Goal: Task Accomplishment & Management: Use online tool/utility

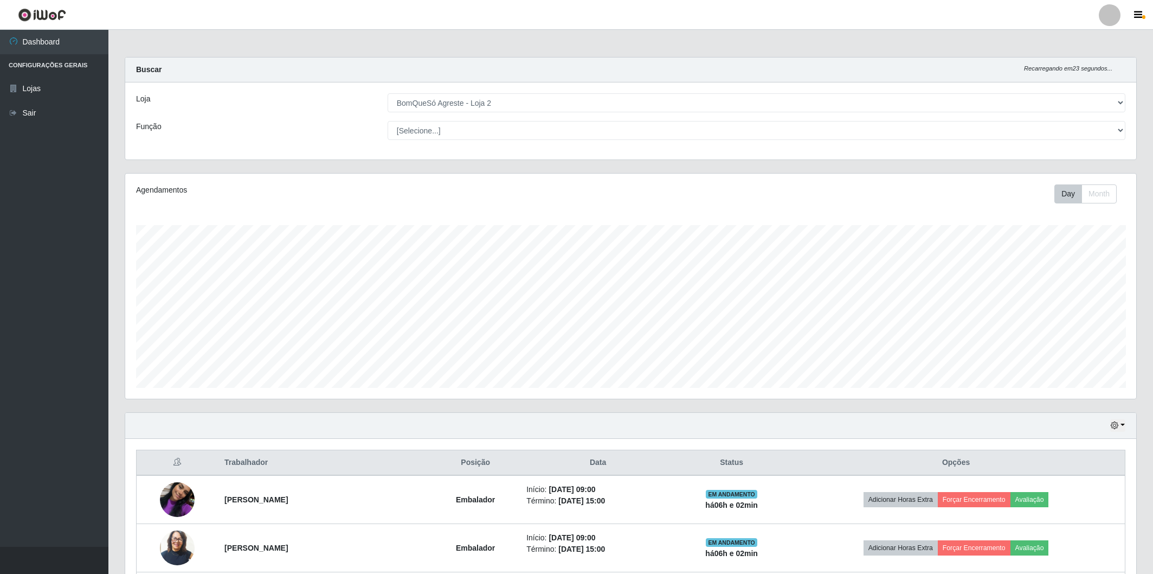
select select "214"
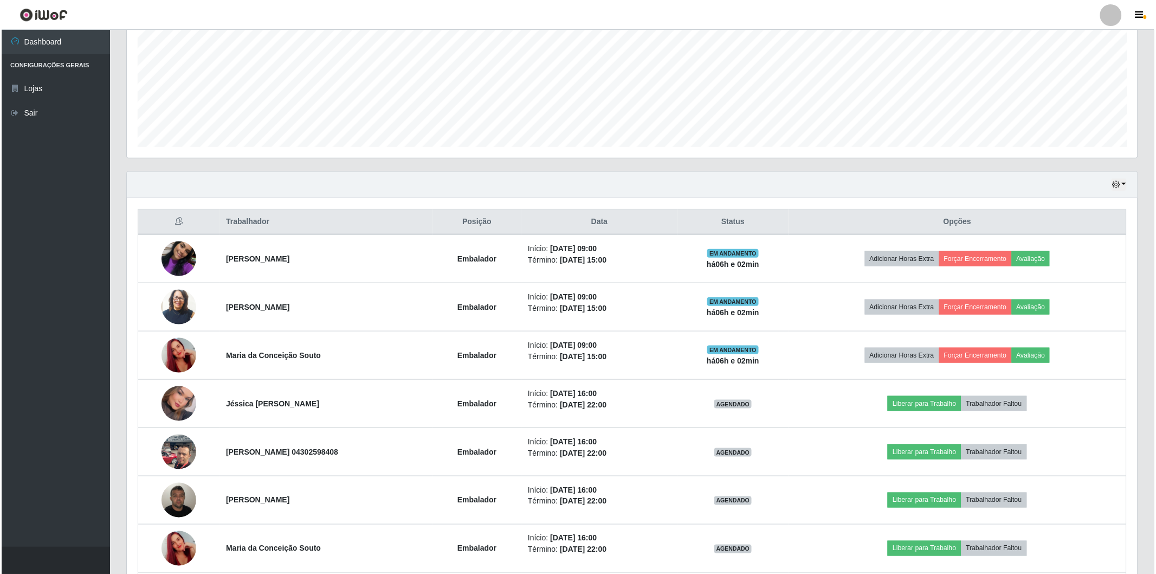
scroll to position [224, 1011]
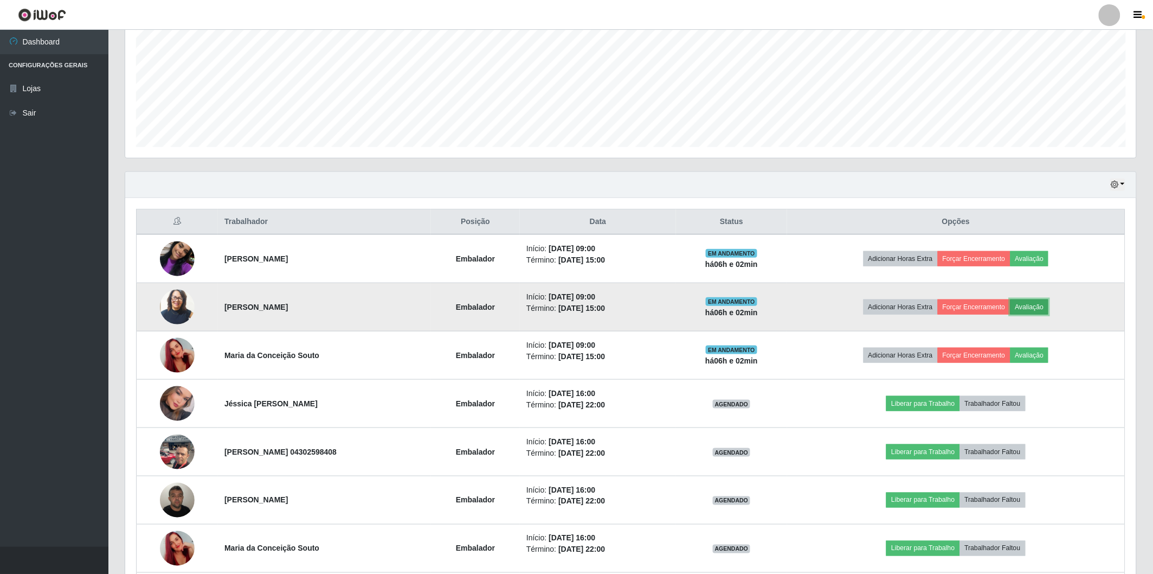
click at [1040, 304] on button "Avaliação" at bounding box center [1029, 306] width 38 height 15
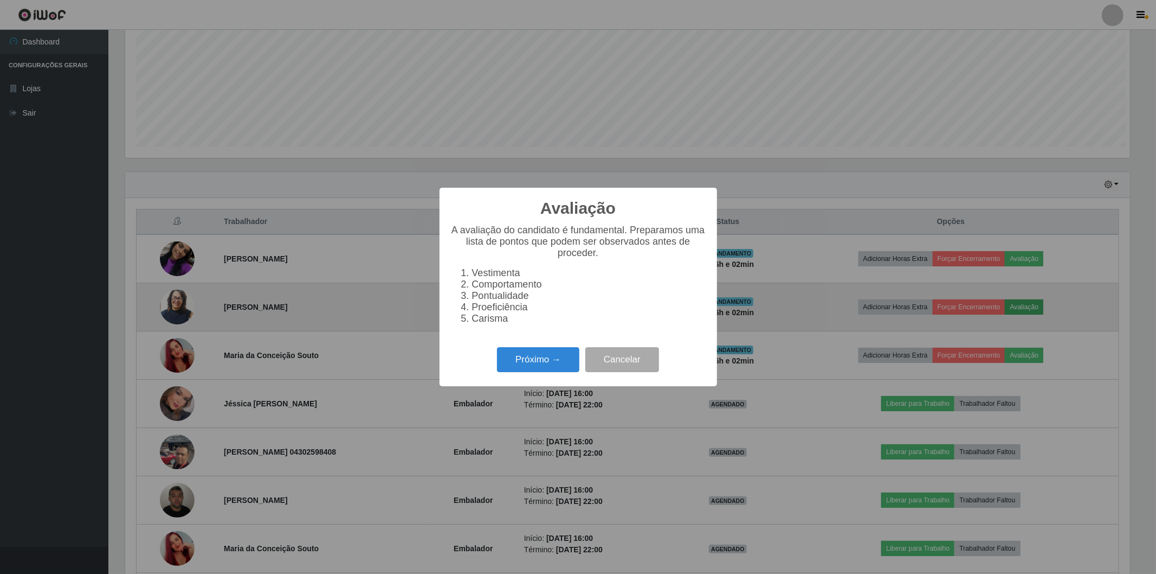
scroll to position [224, 1004]
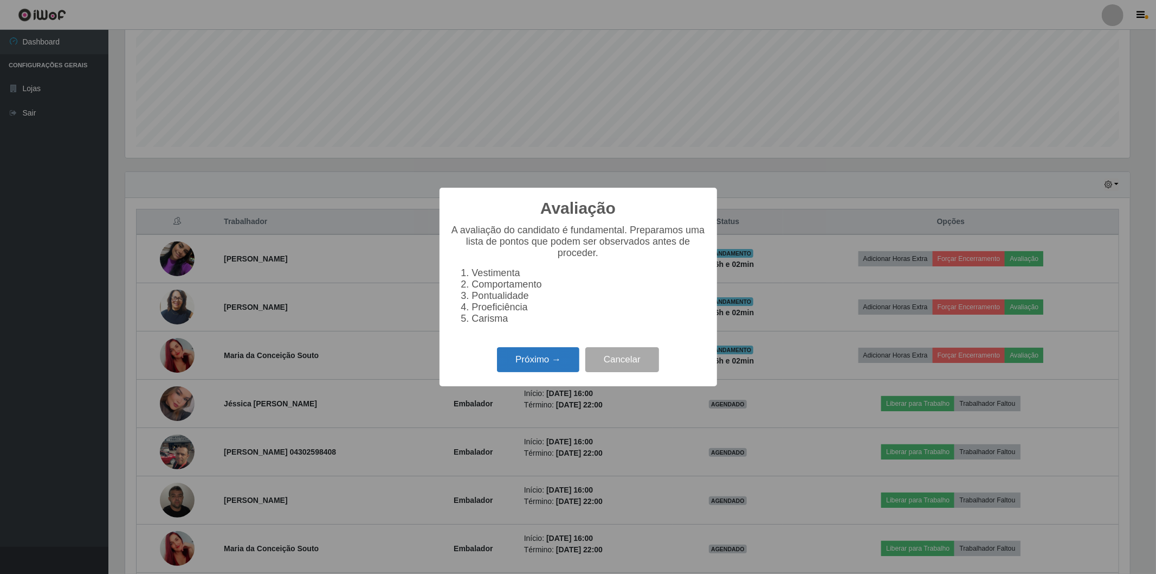
click at [517, 361] on button "Próximo →" at bounding box center [538, 359] width 82 height 25
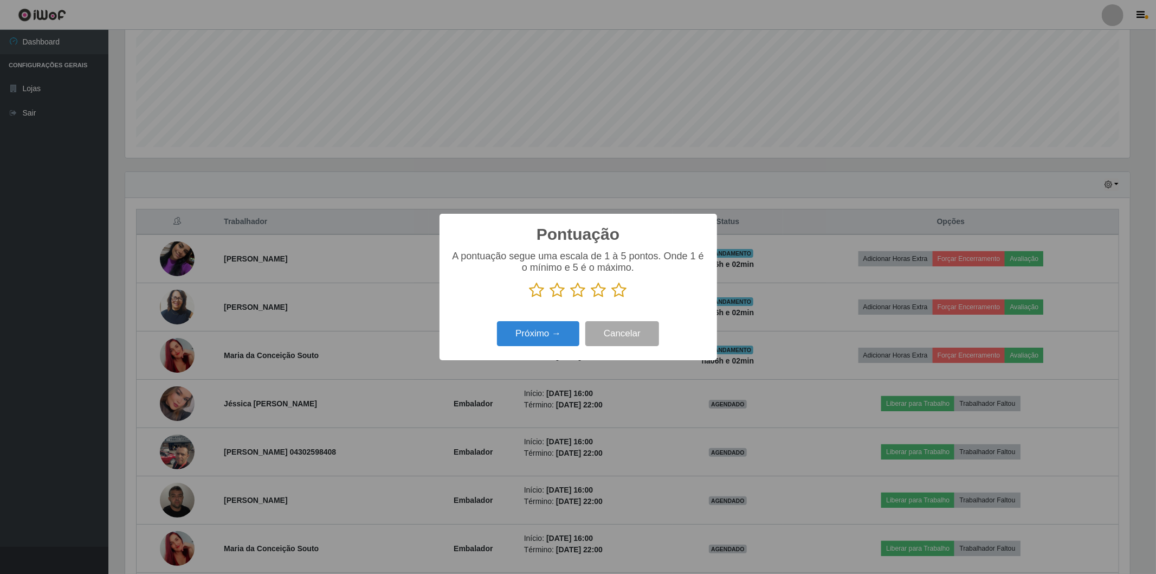
scroll to position [541842, 541062]
click at [615, 290] on icon at bounding box center [619, 290] width 15 height 16
click at [612, 298] on input "radio" at bounding box center [612, 298] width 0 height 0
click at [555, 338] on button "Próximo →" at bounding box center [538, 333] width 82 height 25
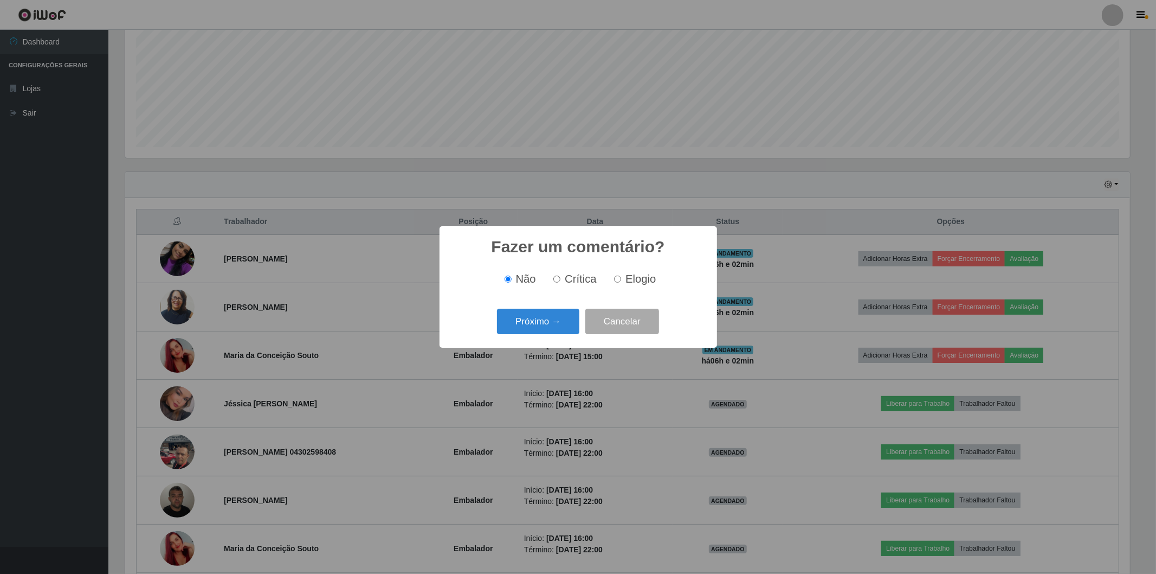
click at [619, 278] on input "Elogio" at bounding box center [617, 278] width 7 height 7
radio input "true"
click at [546, 329] on button "Próximo →" at bounding box center [538, 320] width 82 height 25
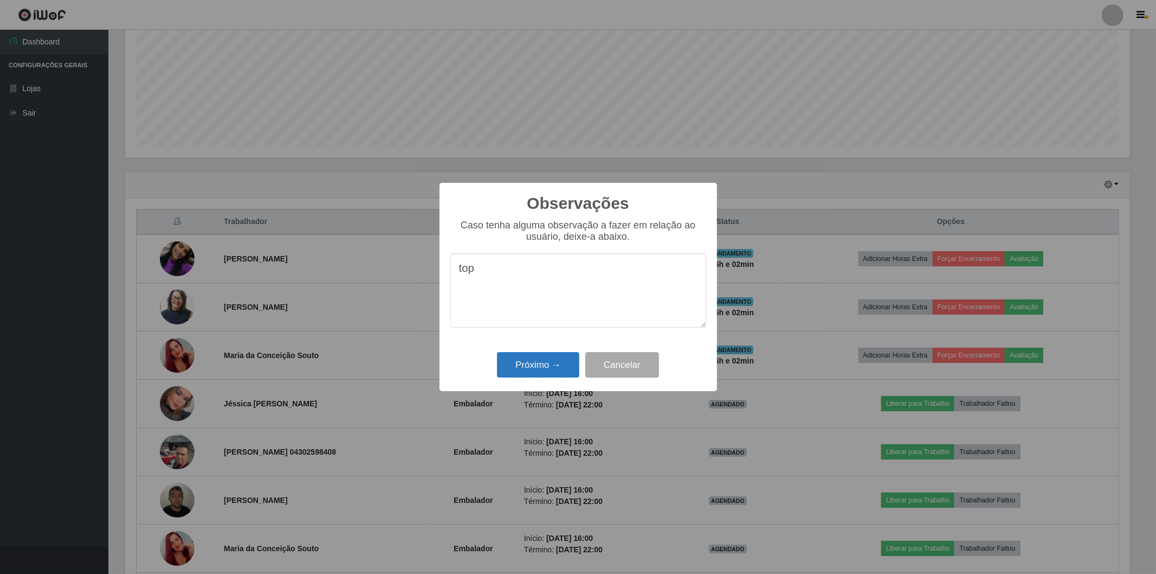
type textarea "top"
click at [549, 367] on button "Próximo →" at bounding box center [538, 364] width 82 height 25
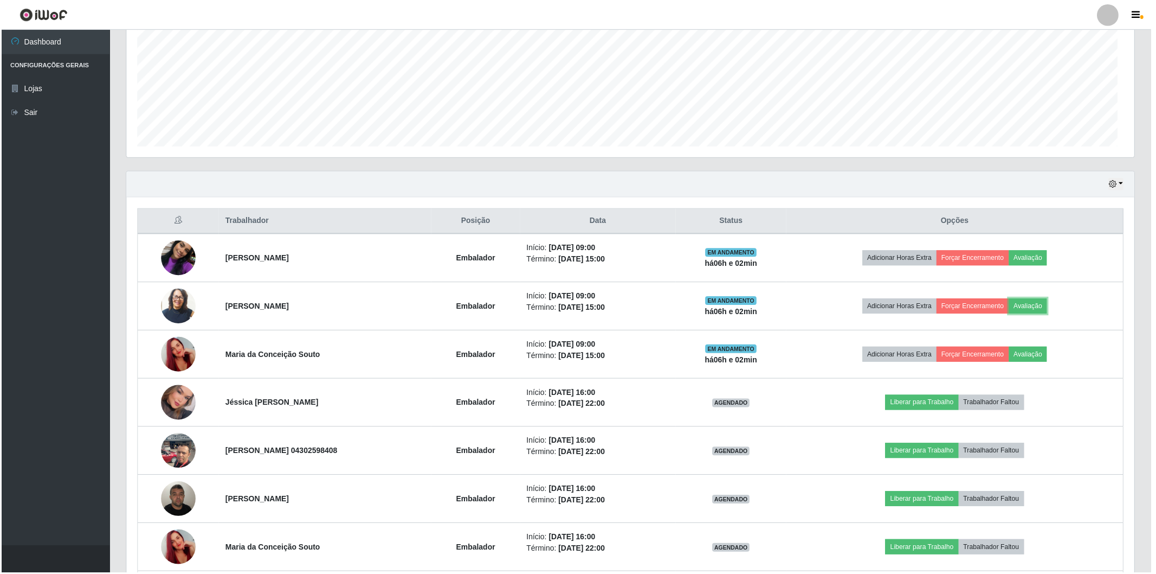
scroll to position [224, 1011]
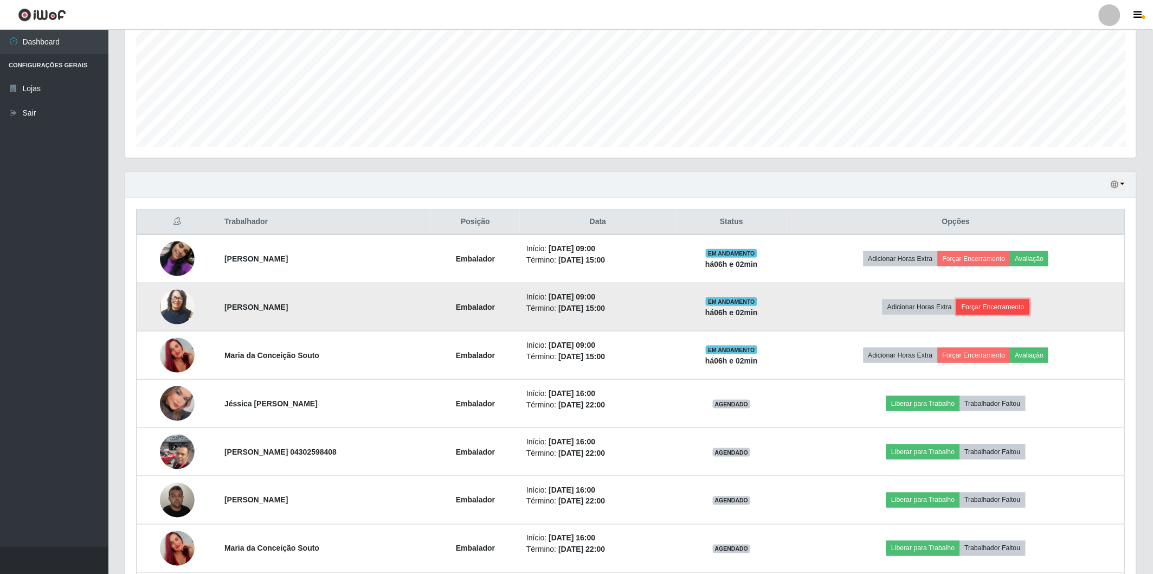
click at [977, 304] on button "Forçar Encerramento" at bounding box center [993, 306] width 73 height 15
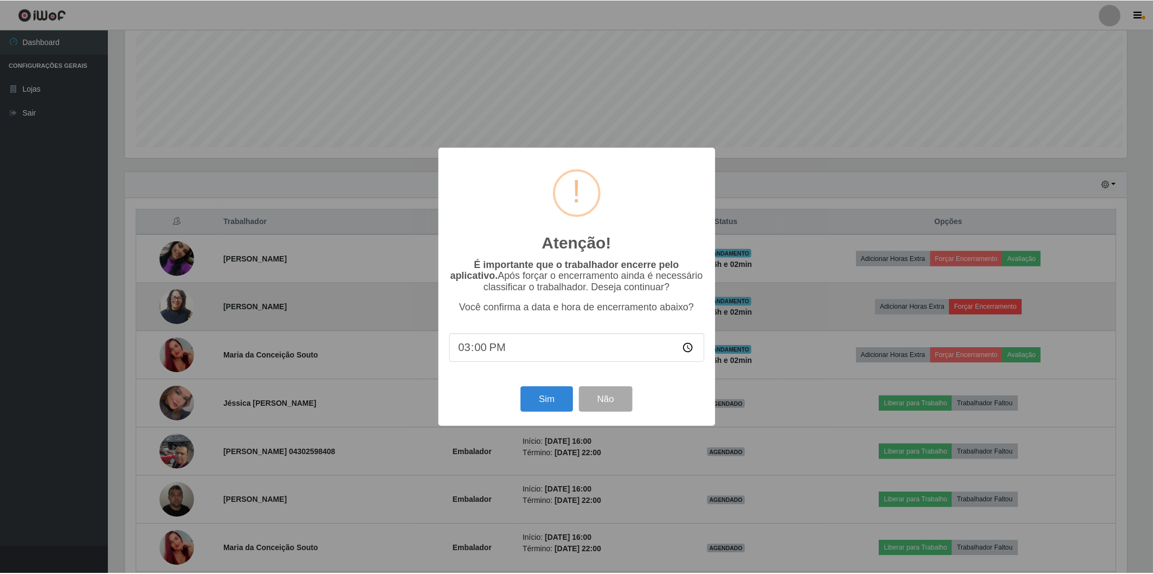
scroll to position [224, 1004]
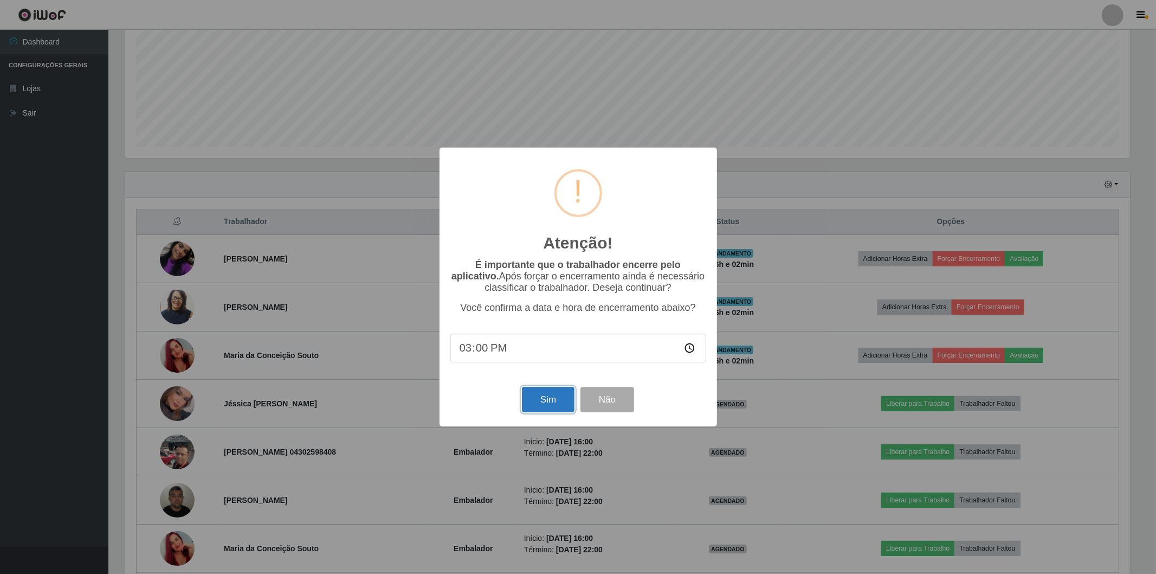
click at [544, 409] on button "Sim" at bounding box center [548, 398] width 53 height 25
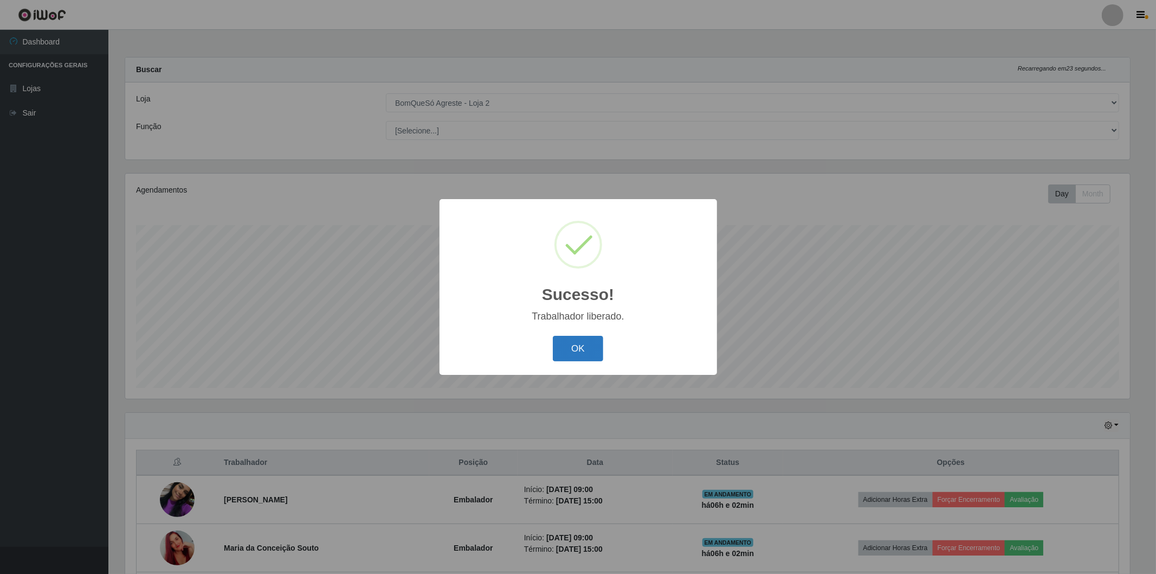
click at [597, 352] on button "OK" at bounding box center [578, 348] width 50 height 25
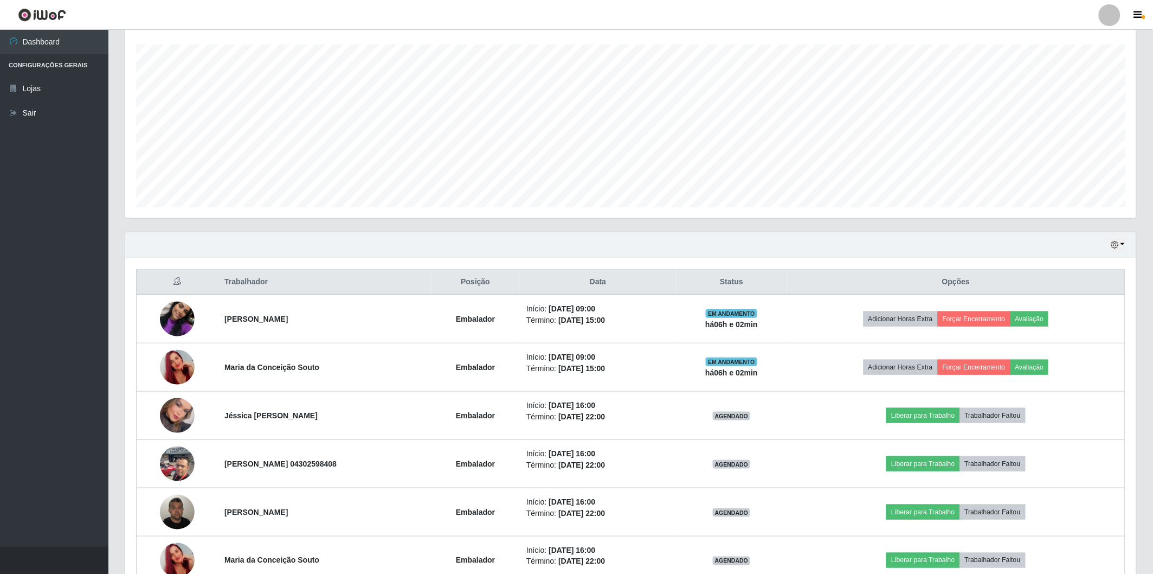
scroll to position [241, 0]
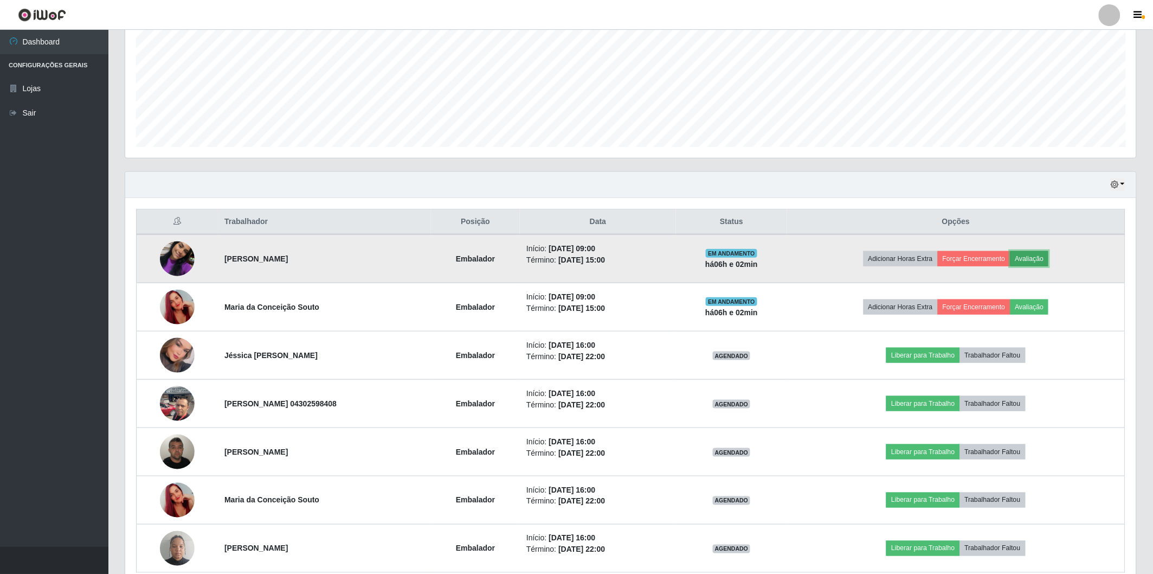
click at [1041, 258] on button "Avaliação" at bounding box center [1029, 258] width 38 height 15
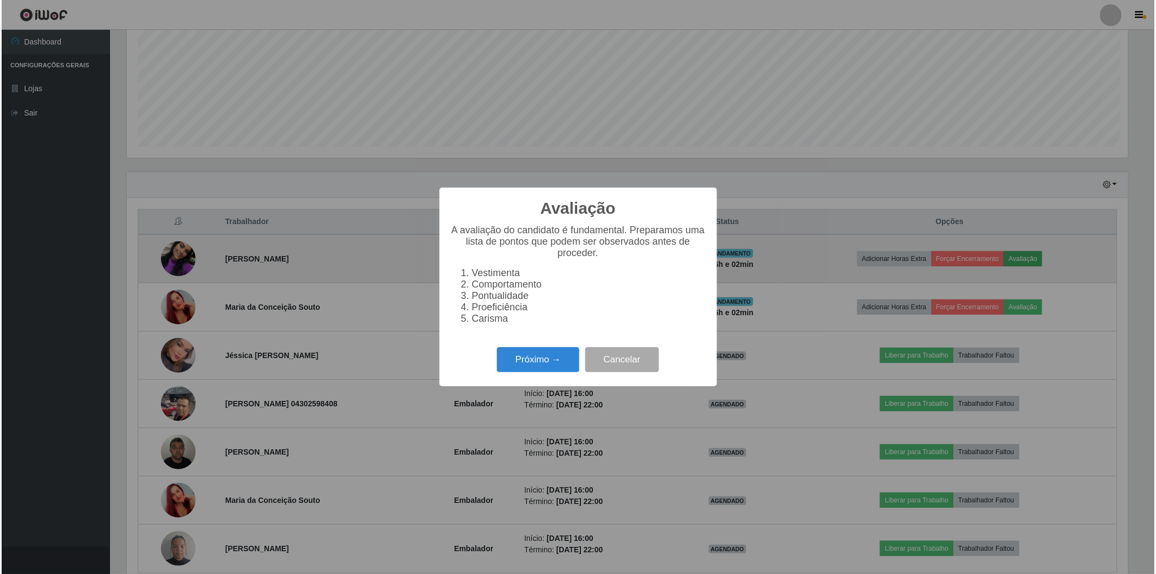
scroll to position [224, 1004]
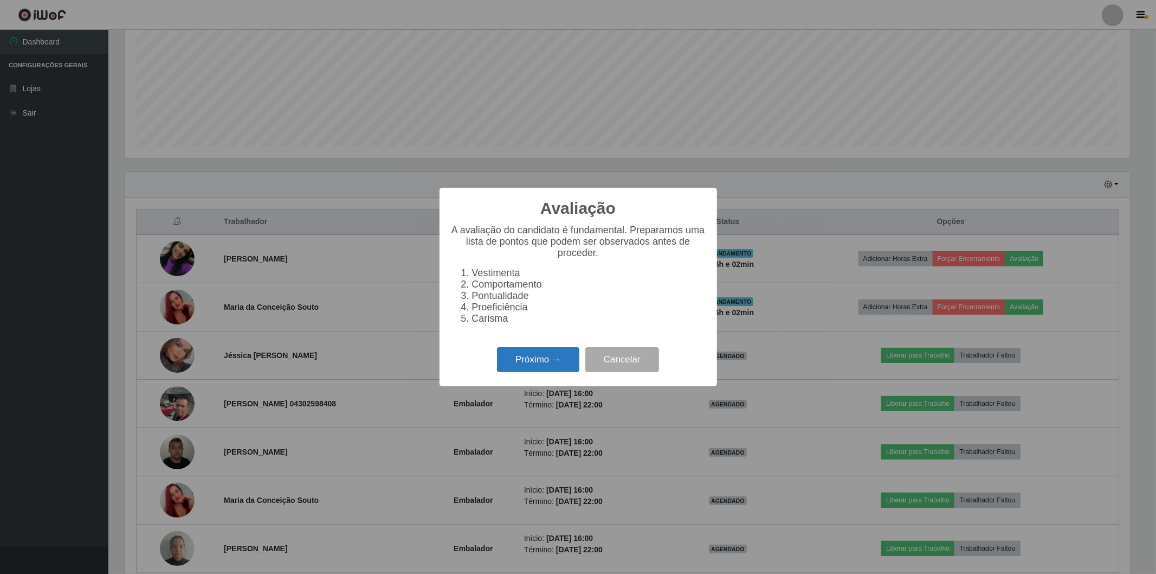
click at [545, 348] on button "Próximo →" at bounding box center [538, 359] width 82 height 25
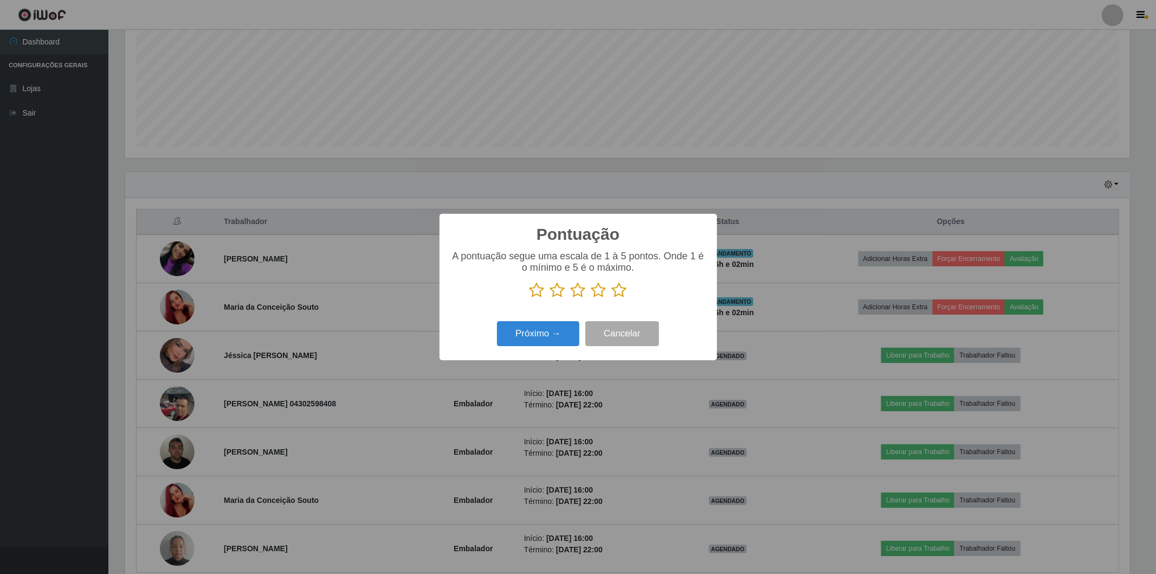
scroll to position [541842, 541062]
click at [620, 289] on icon at bounding box center [619, 290] width 15 height 16
click at [612, 298] on input "radio" at bounding box center [612, 298] width 0 height 0
click at [562, 338] on button "Próximo →" at bounding box center [538, 333] width 82 height 25
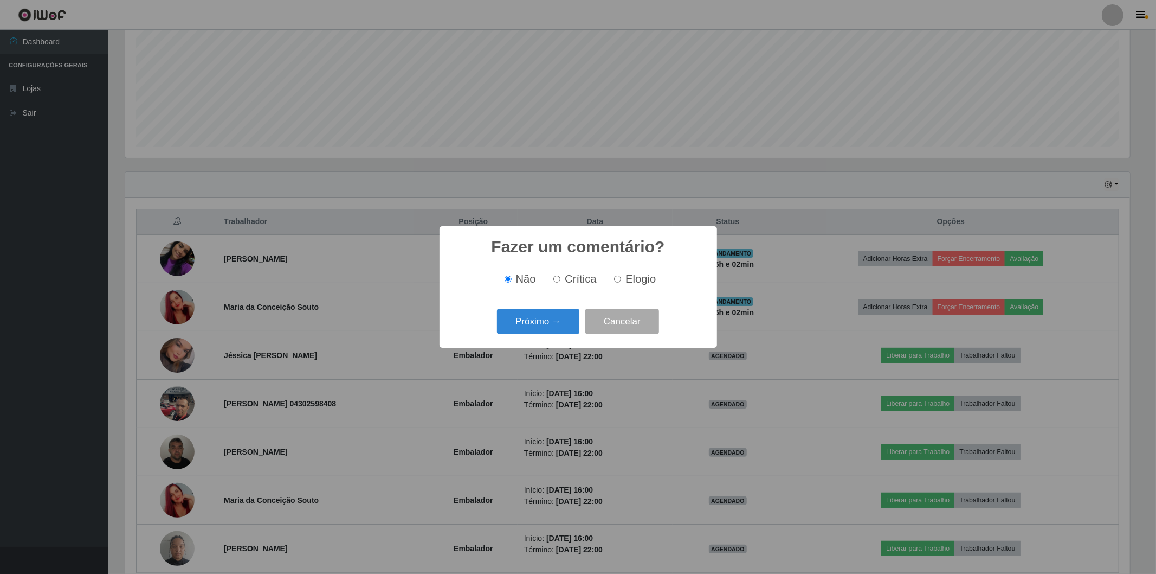
click at [616, 278] on input "Elogio" at bounding box center [617, 278] width 7 height 7
radio input "true"
click at [553, 327] on button "Próximo →" at bounding box center [538, 320] width 82 height 25
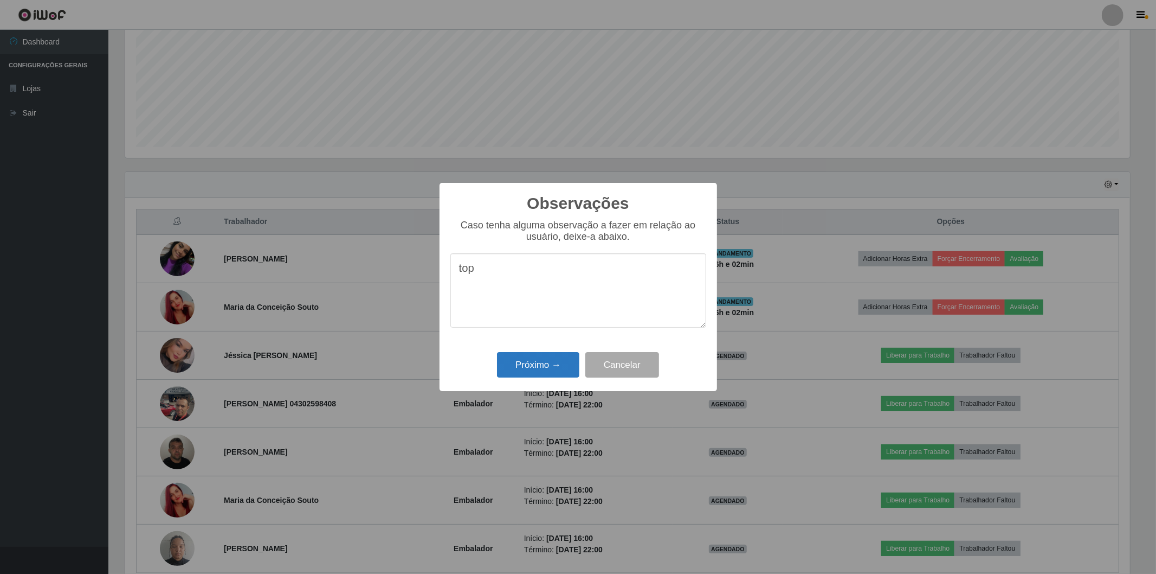
type textarea "top"
click at [519, 375] on button "Próximo →" at bounding box center [538, 364] width 82 height 25
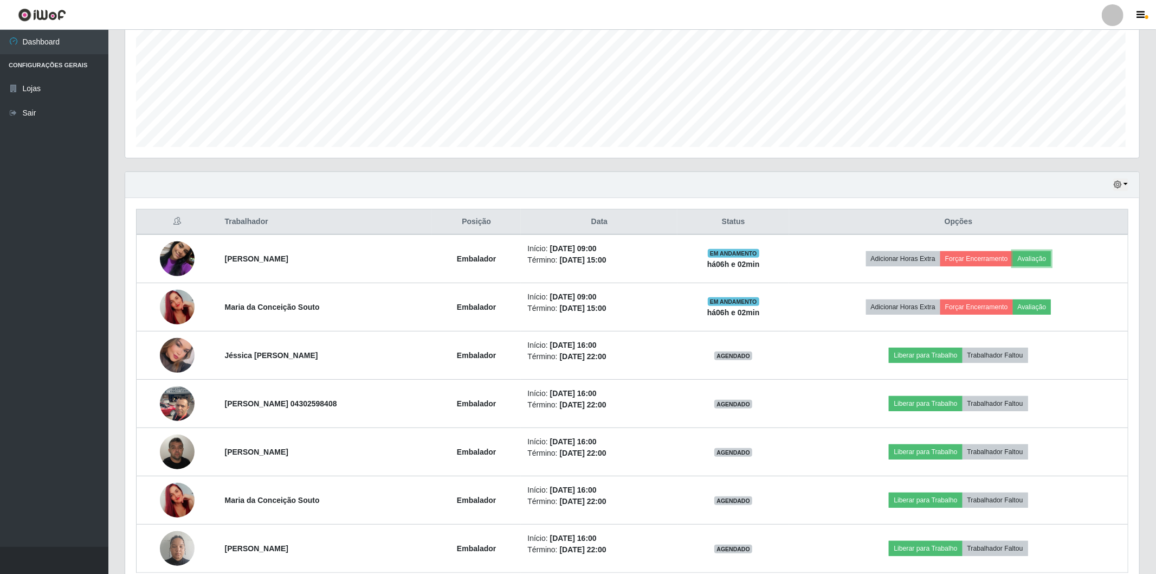
scroll to position [224, 1011]
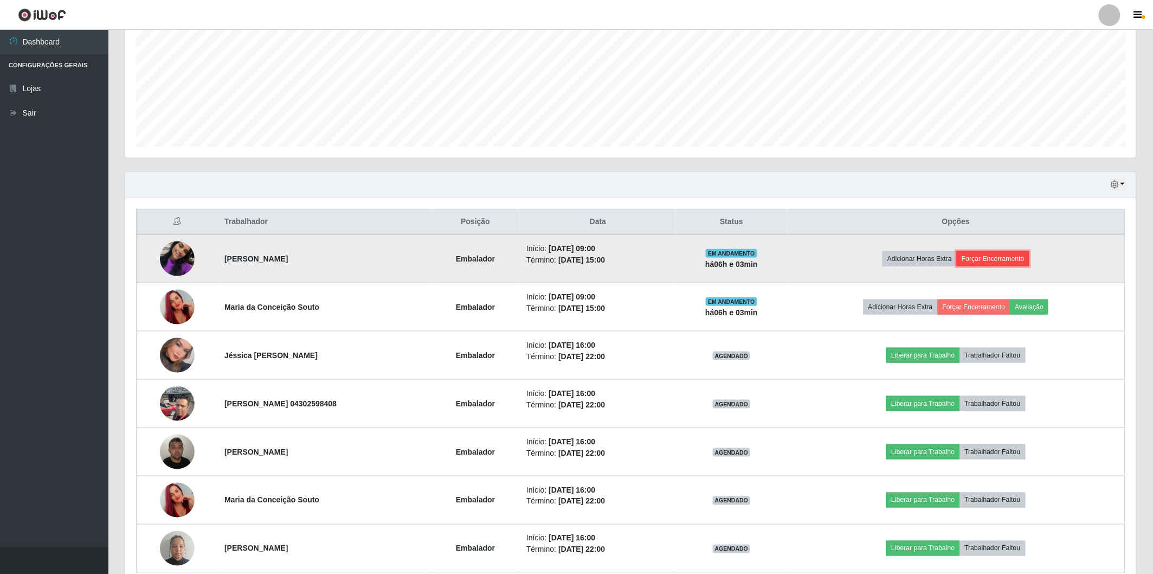
click at [1008, 255] on button "Forçar Encerramento" at bounding box center [993, 258] width 73 height 15
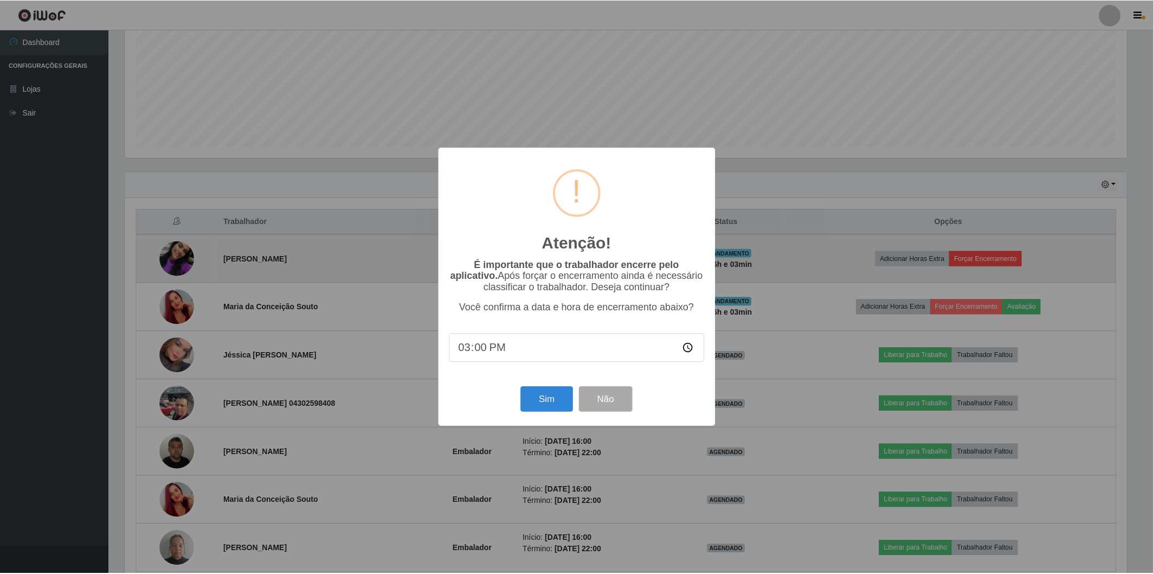
scroll to position [224, 1004]
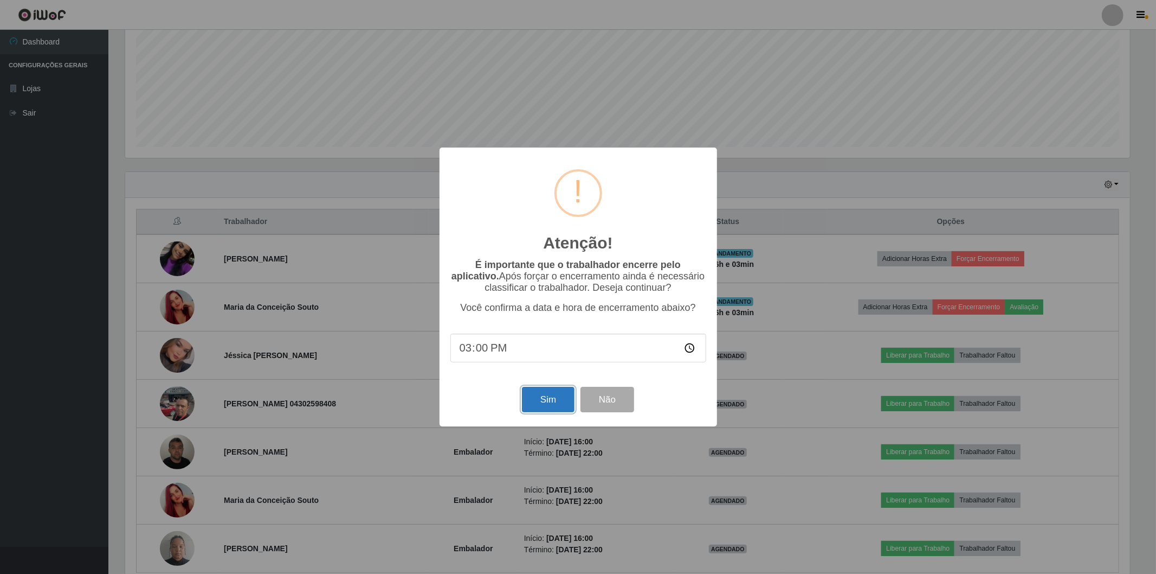
click at [551, 400] on button "Sim" at bounding box center [548, 398] width 53 height 25
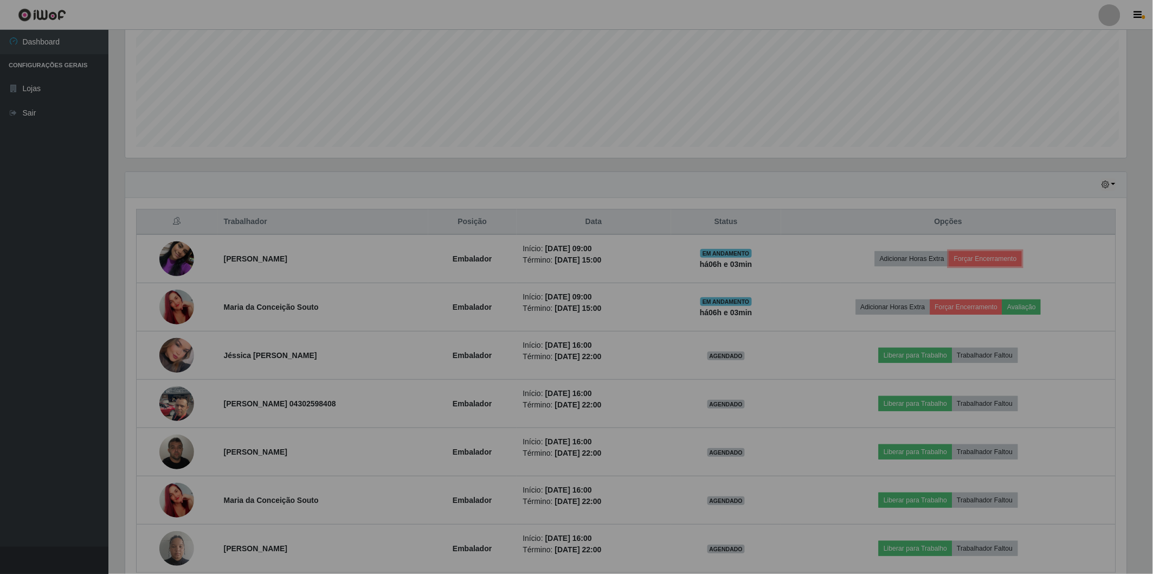
scroll to position [0, 0]
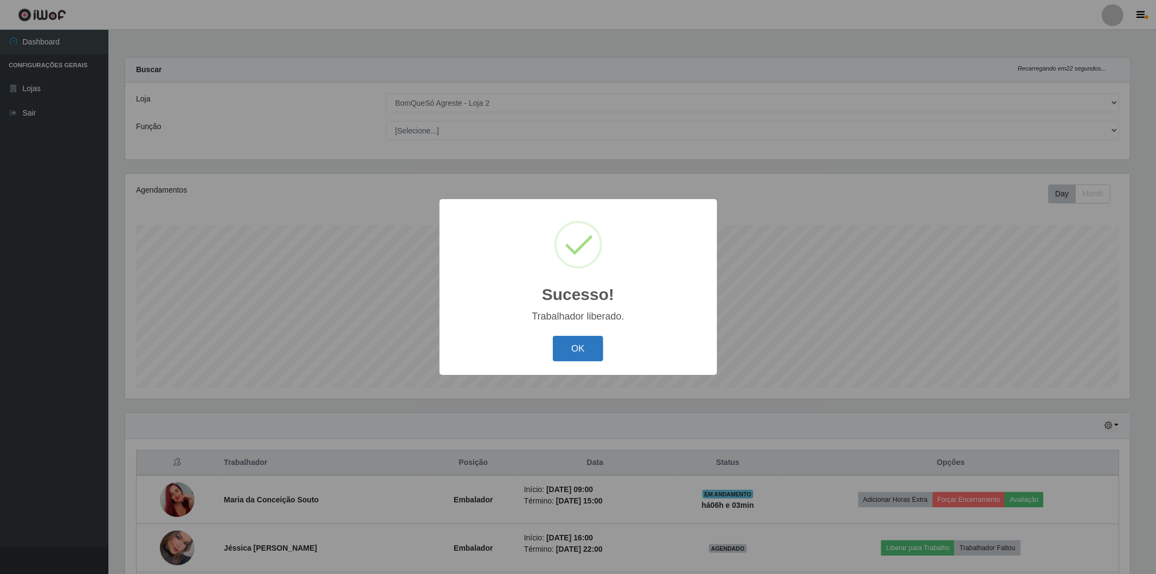
click at [587, 353] on button "OK" at bounding box center [578, 348] width 50 height 25
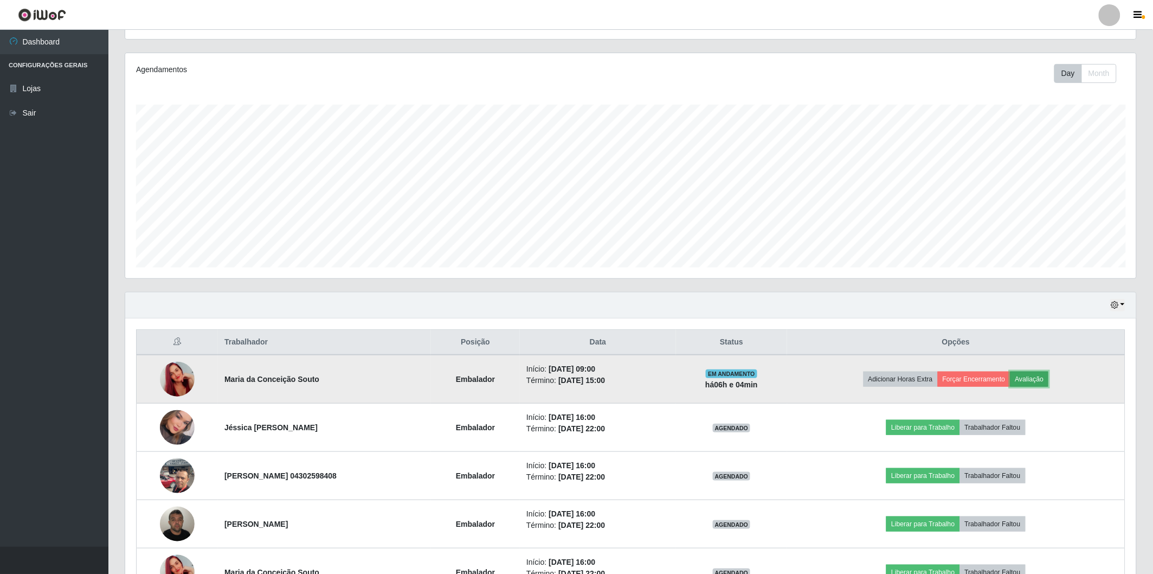
click at [1033, 382] on button "Avaliação" at bounding box center [1029, 378] width 38 height 15
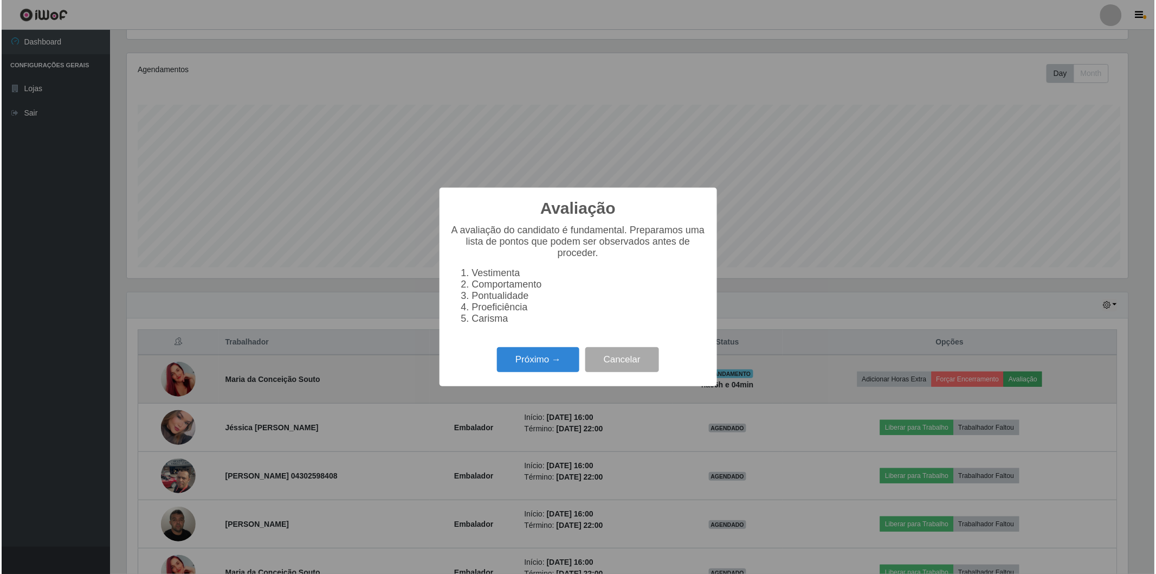
scroll to position [224, 1004]
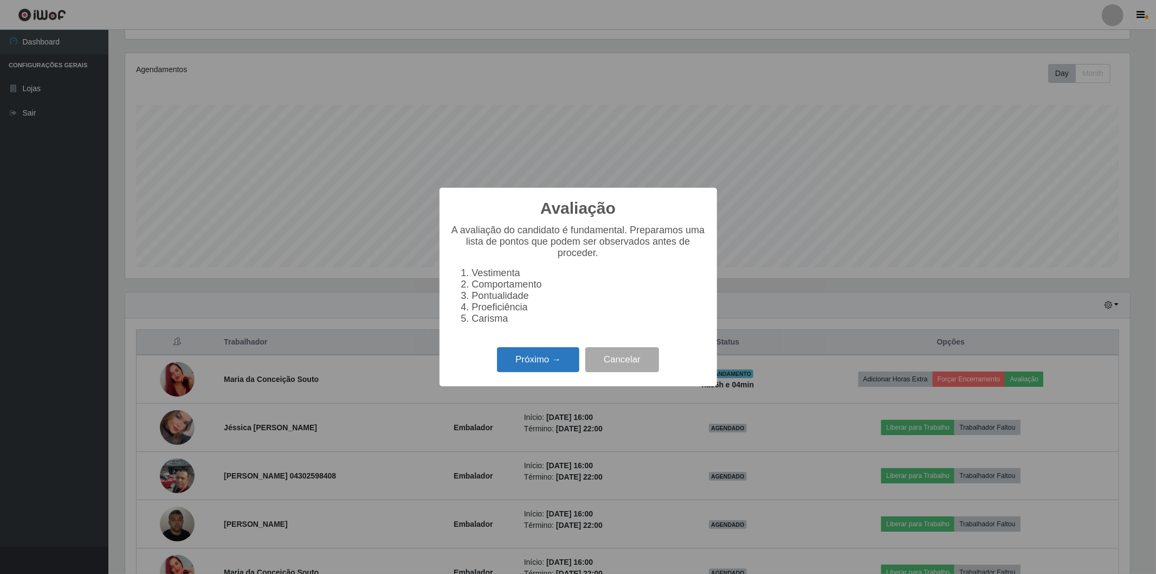
click at [547, 365] on button "Próximo →" at bounding box center [538, 359] width 82 height 25
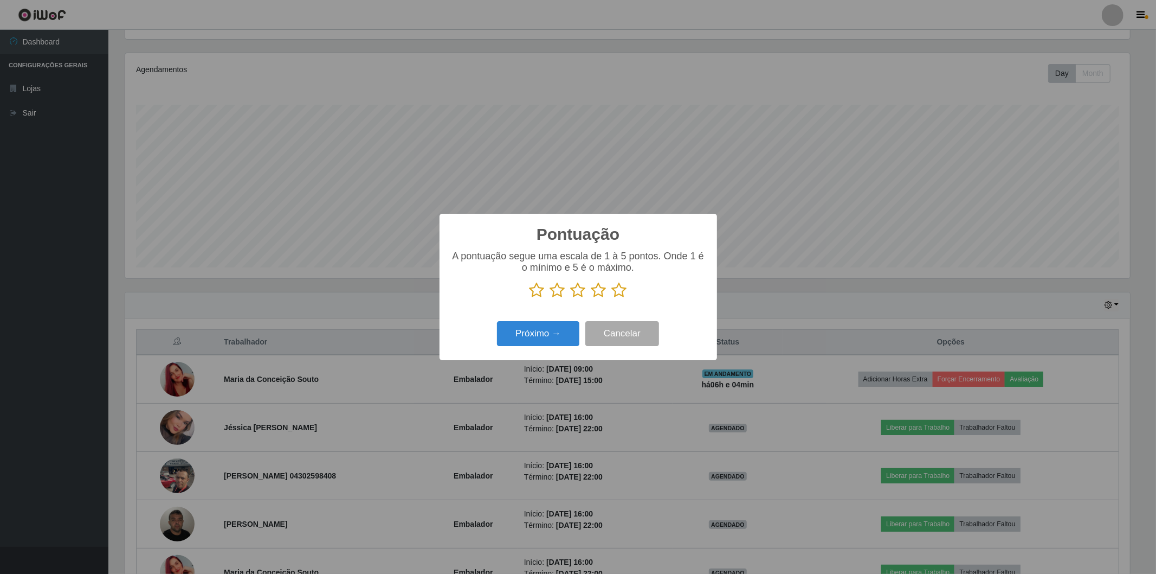
click at [616, 289] on icon at bounding box center [619, 290] width 15 height 16
click at [612, 298] on input "radio" at bounding box center [612, 298] width 0 height 0
click at [556, 339] on button "Próximo →" at bounding box center [538, 333] width 82 height 25
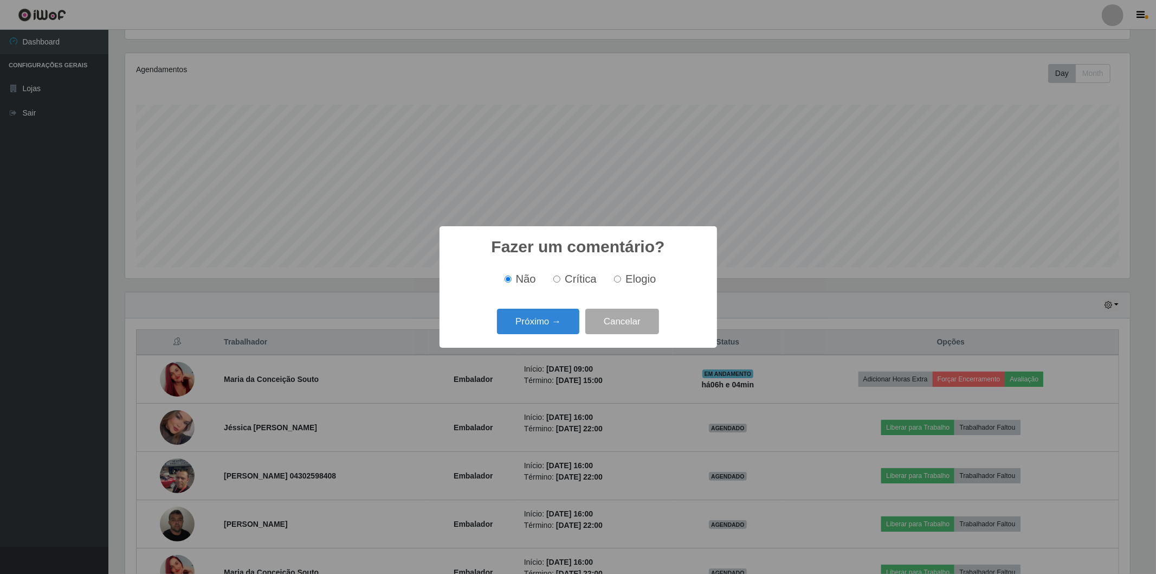
click at [619, 278] on input "Elogio" at bounding box center [617, 278] width 7 height 7
radio input "true"
click at [547, 323] on button "Próximo →" at bounding box center [538, 320] width 82 height 25
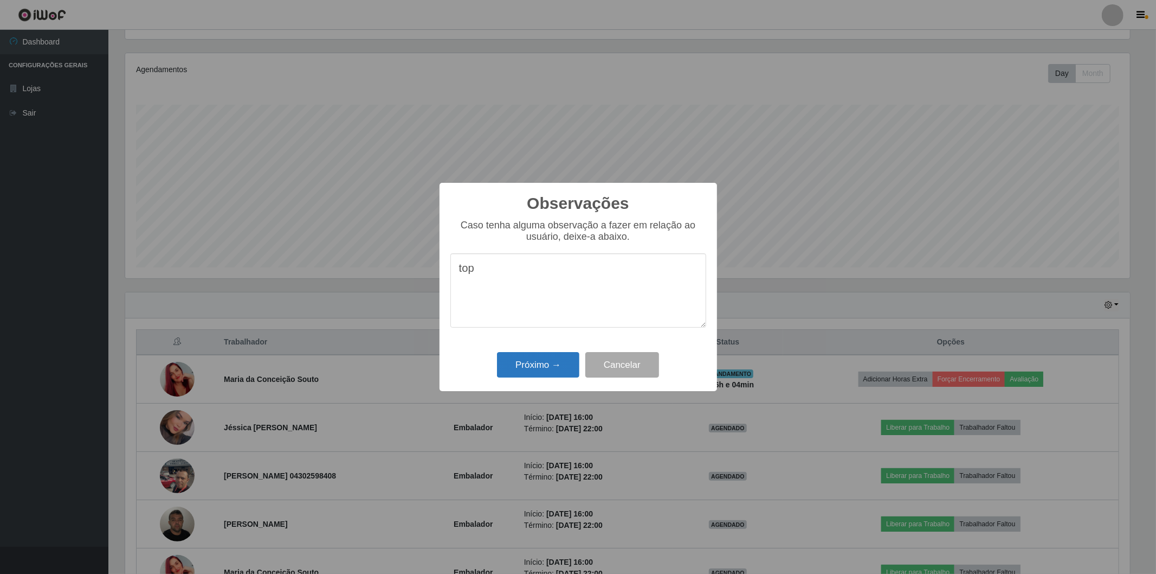
type textarea "top"
click at [534, 364] on button "Próximo →" at bounding box center [538, 364] width 82 height 25
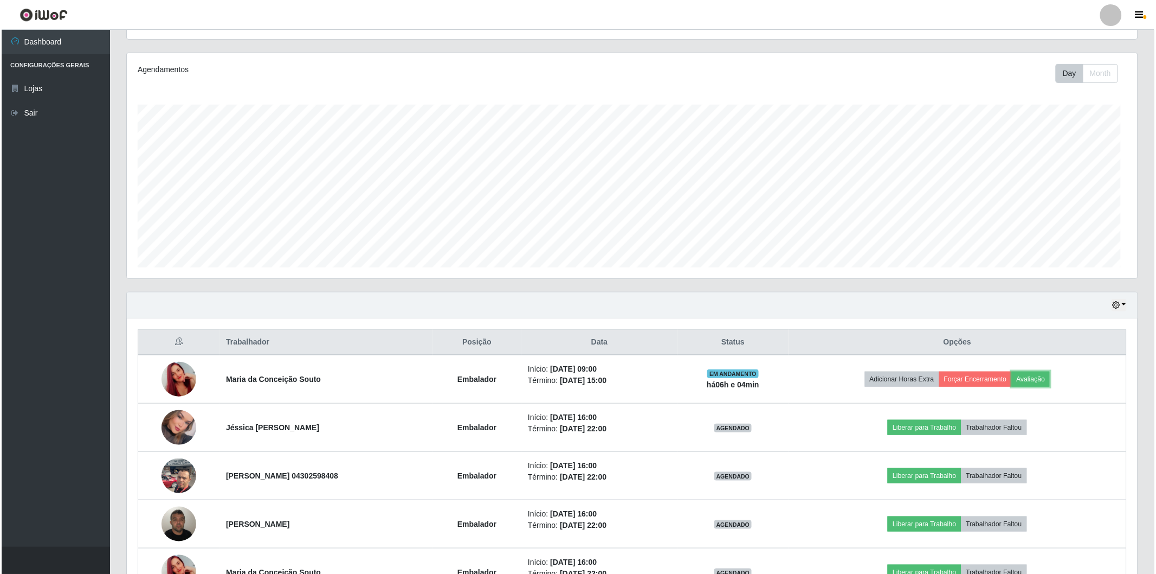
scroll to position [224, 1011]
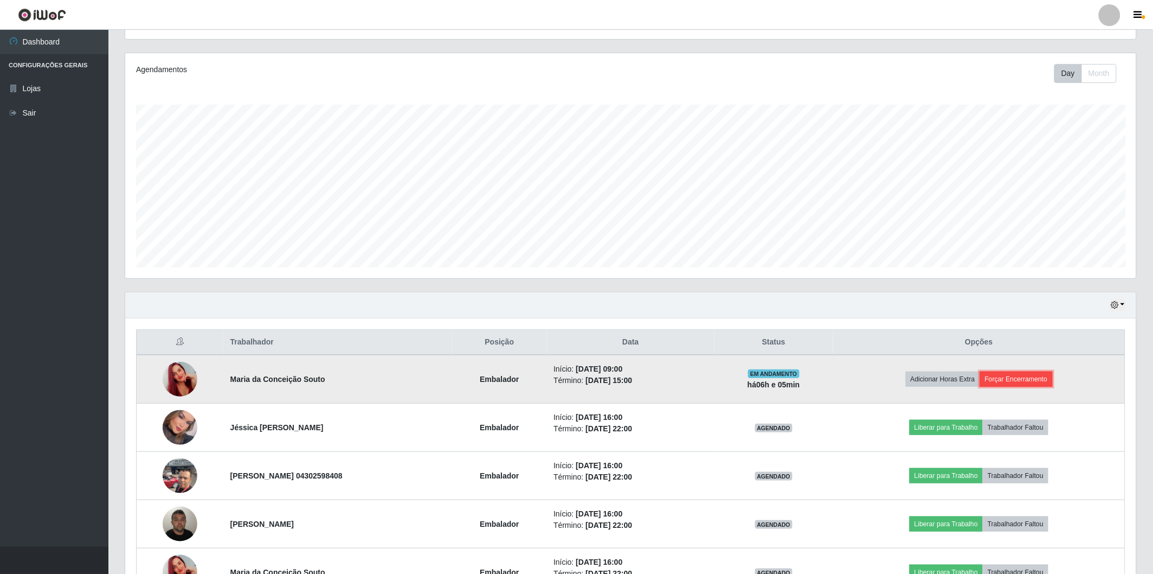
click at [1010, 375] on button "Forçar Encerramento" at bounding box center [1016, 378] width 73 height 15
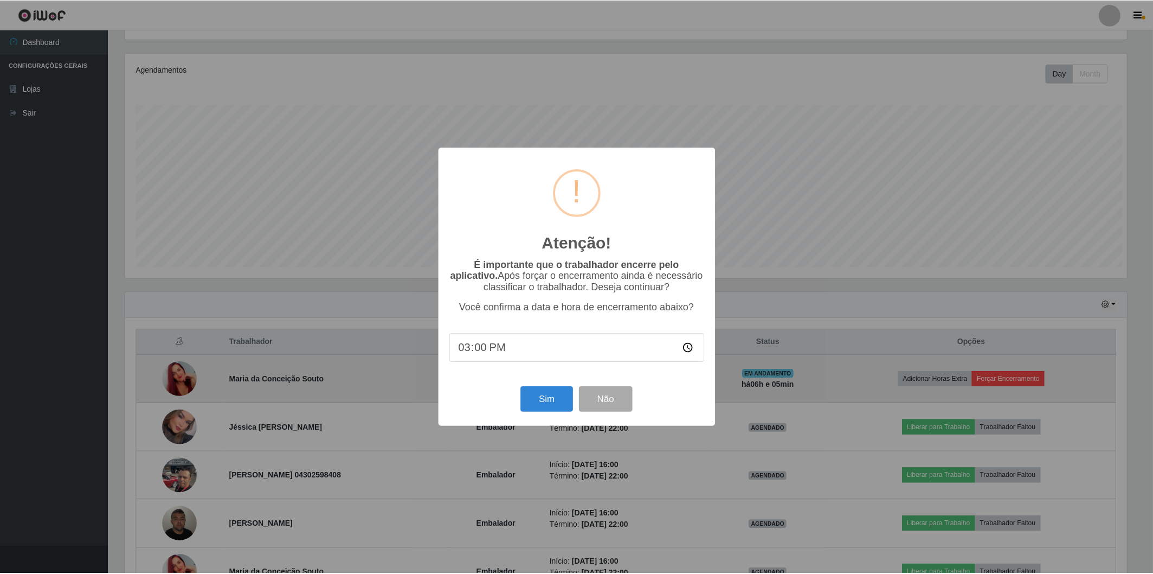
scroll to position [224, 1004]
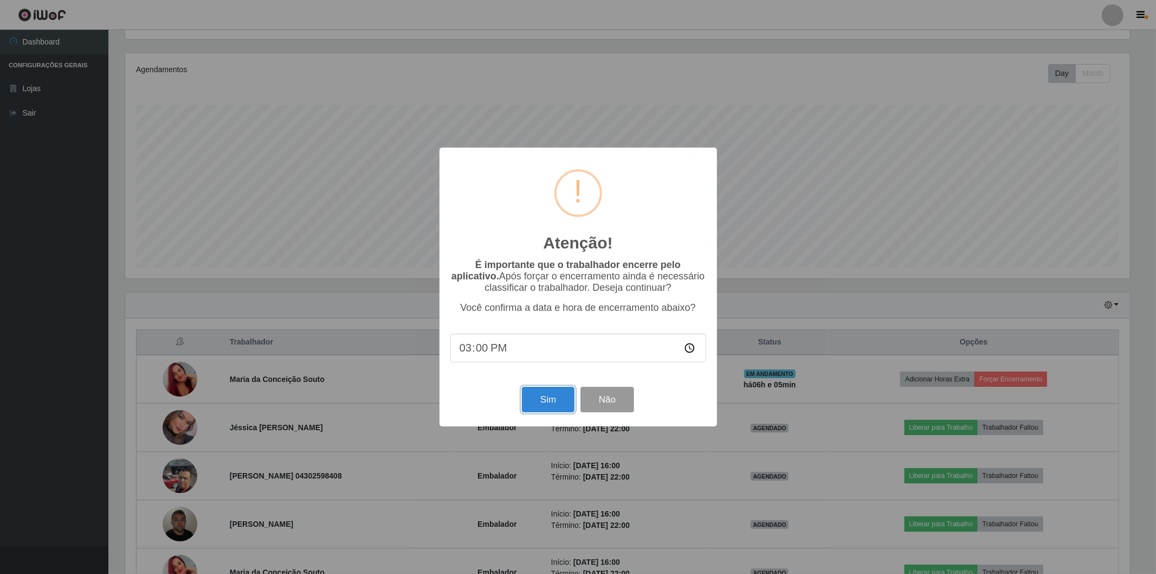
drag, startPoint x: 541, startPoint y: 408, endPoint x: 597, endPoint y: 403, distance: 56.5
click at [549, 405] on button "Sim" at bounding box center [548, 398] width 53 height 25
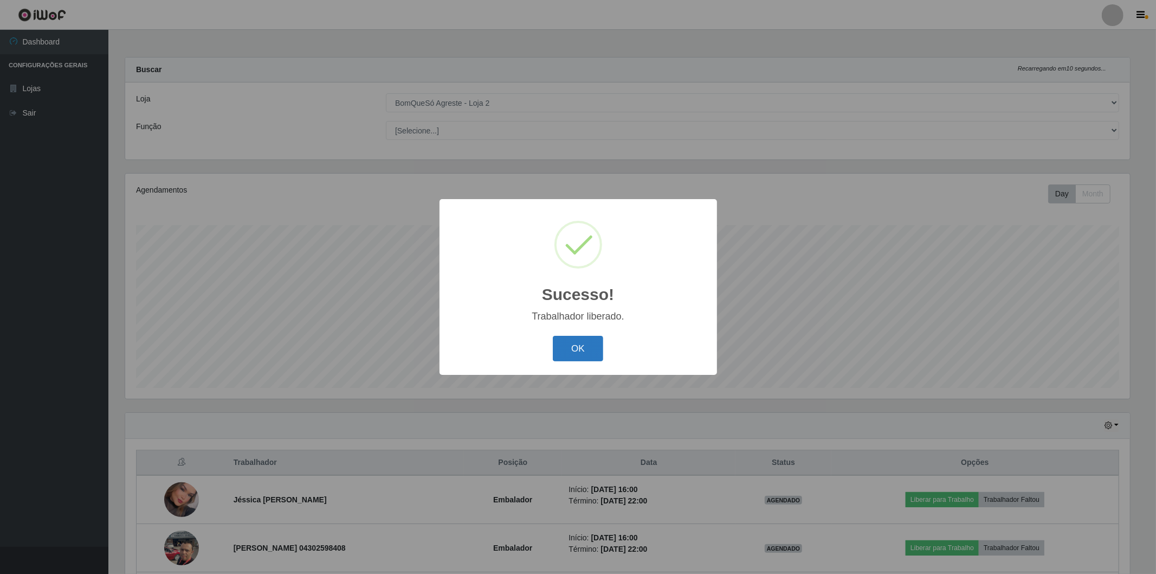
click at [591, 355] on button "OK" at bounding box center [578, 348] width 50 height 25
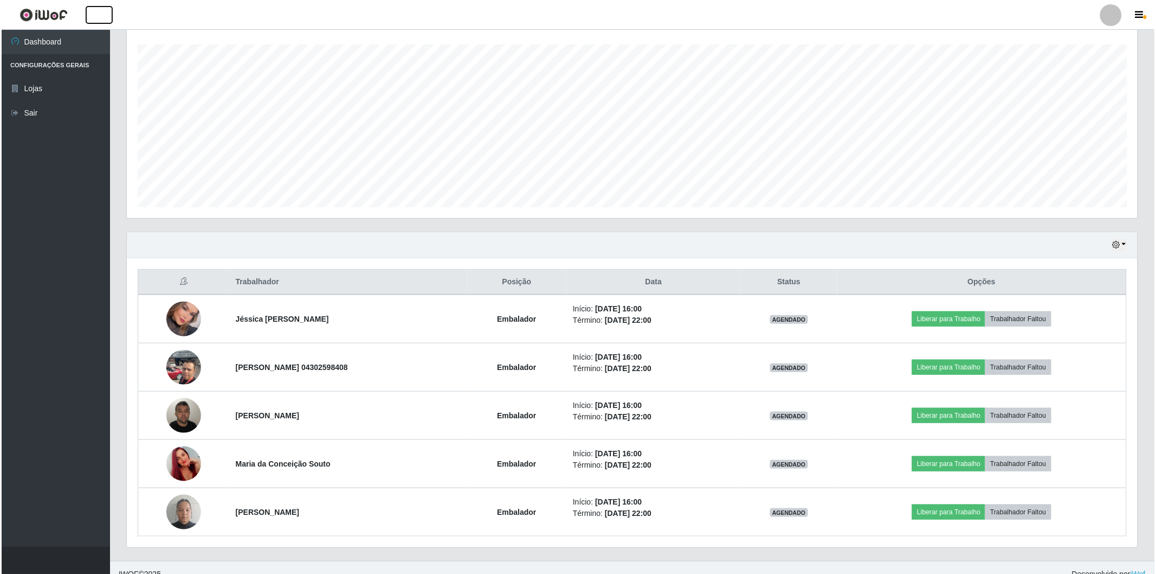
scroll to position [194, 0]
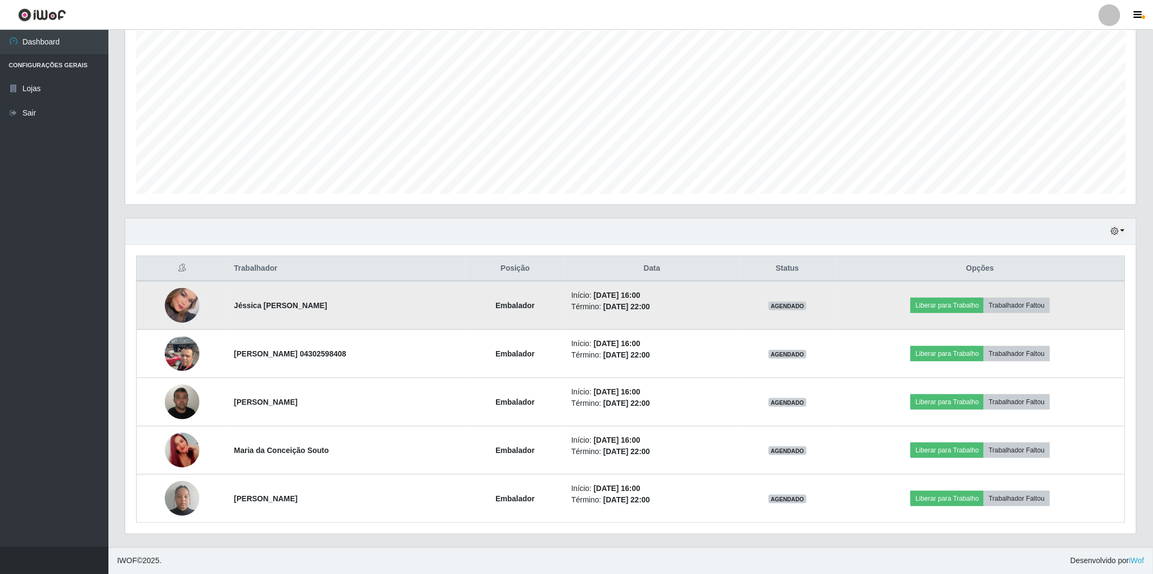
click at [172, 302] on img at bounding box center [182, 305] width 35 height 49
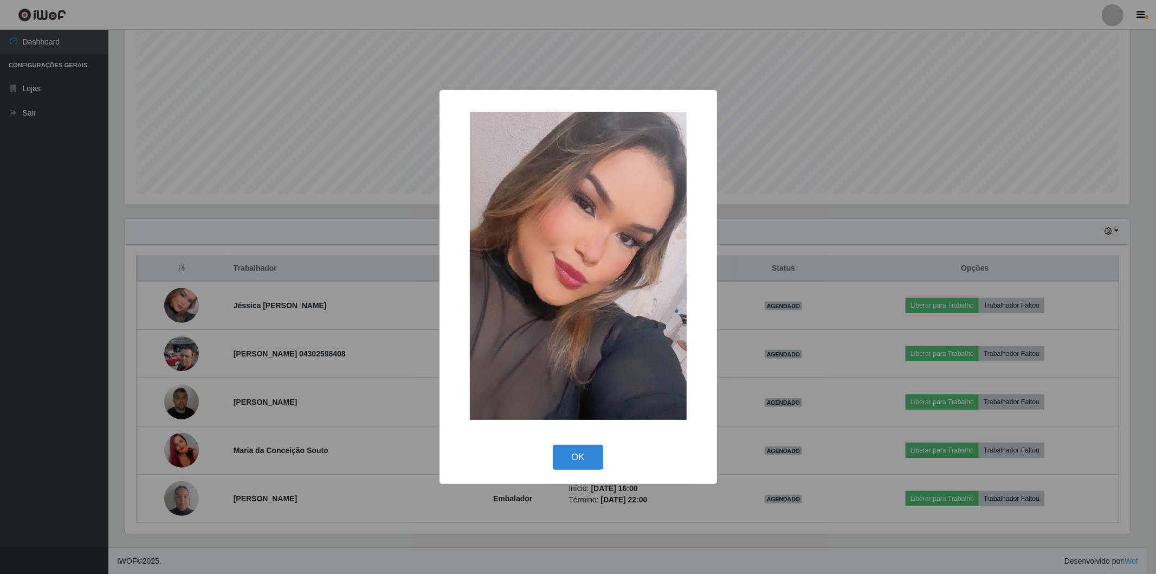
click at [305, 312] on div "× OK Cancel" at bounding box center [578, 287] width 1156 height 574
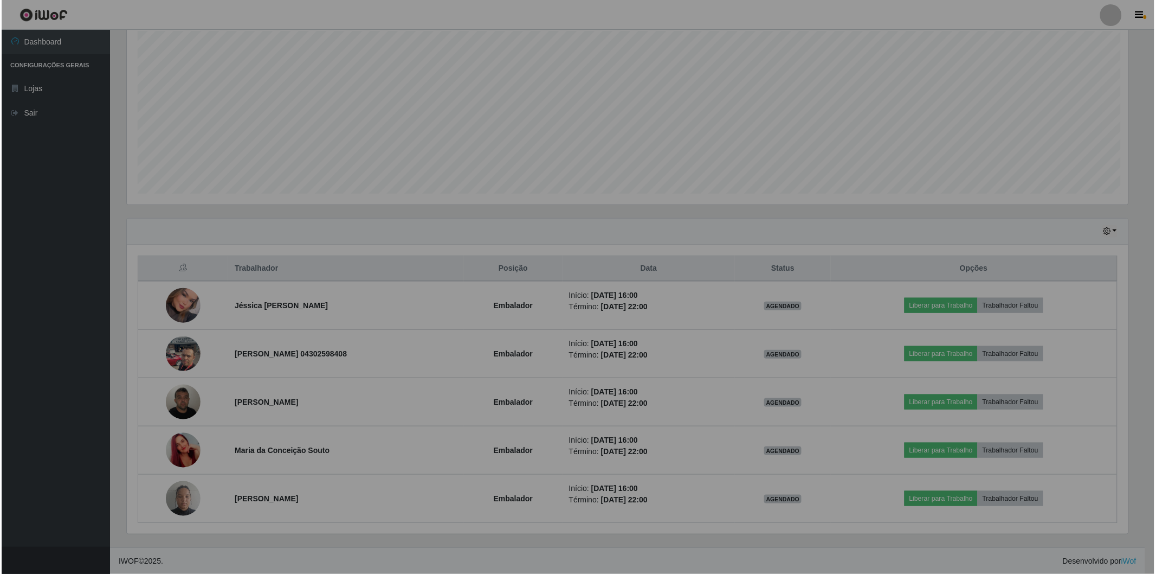
scroll to position [224, 1011]
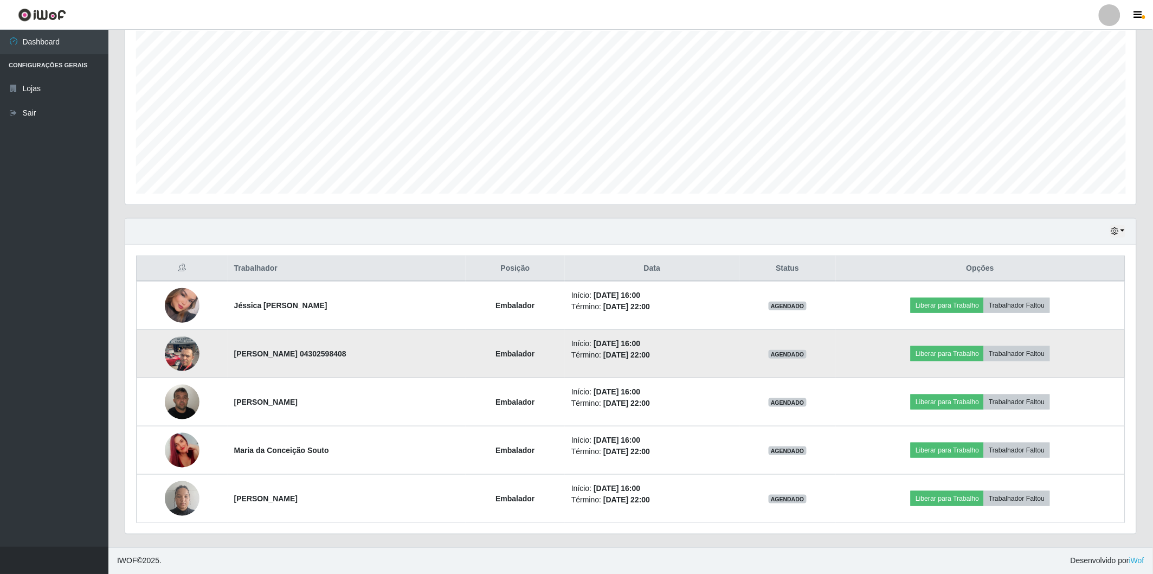
click at [174, 349] on img at bounding box center [182, 353] width 35 height 46
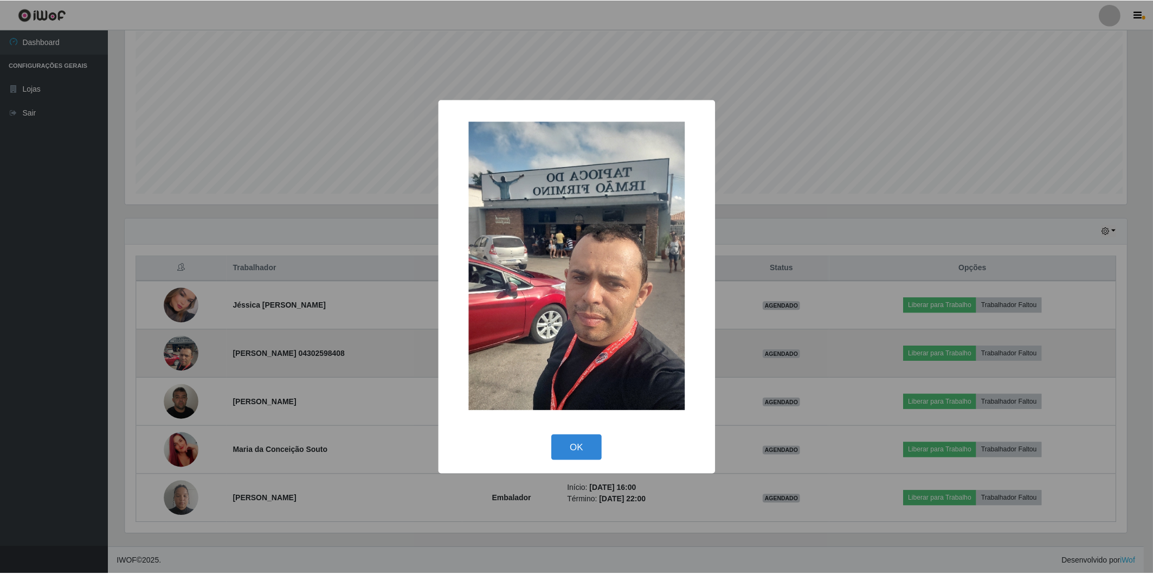
scroll to position [224, 1004]
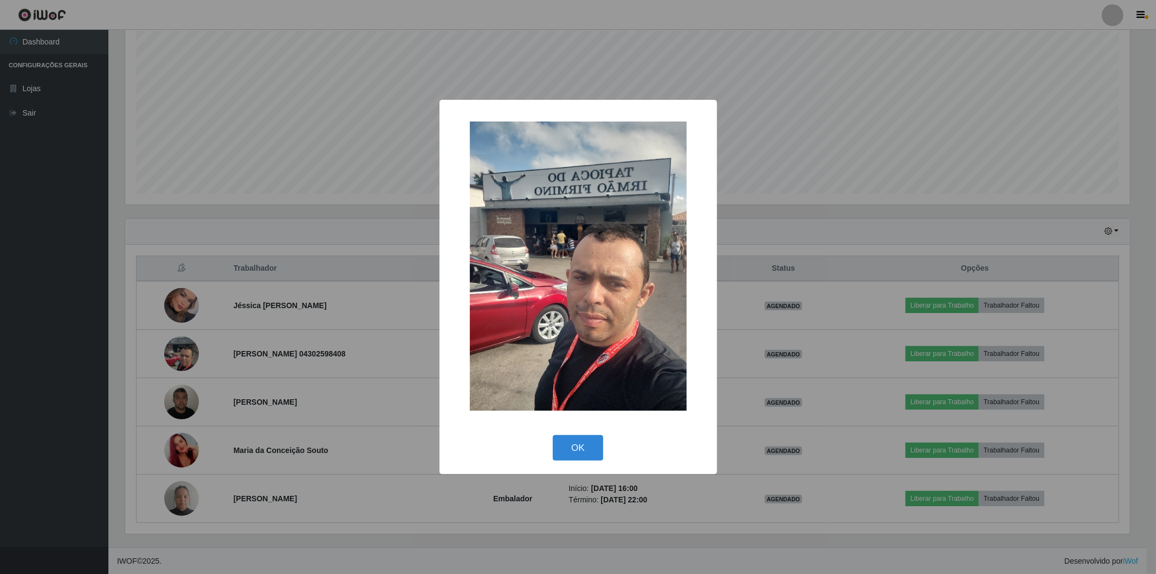
click at [179, 400] on div "× OK Cancel" at bounding box center [578, 287] width 1156 height 574
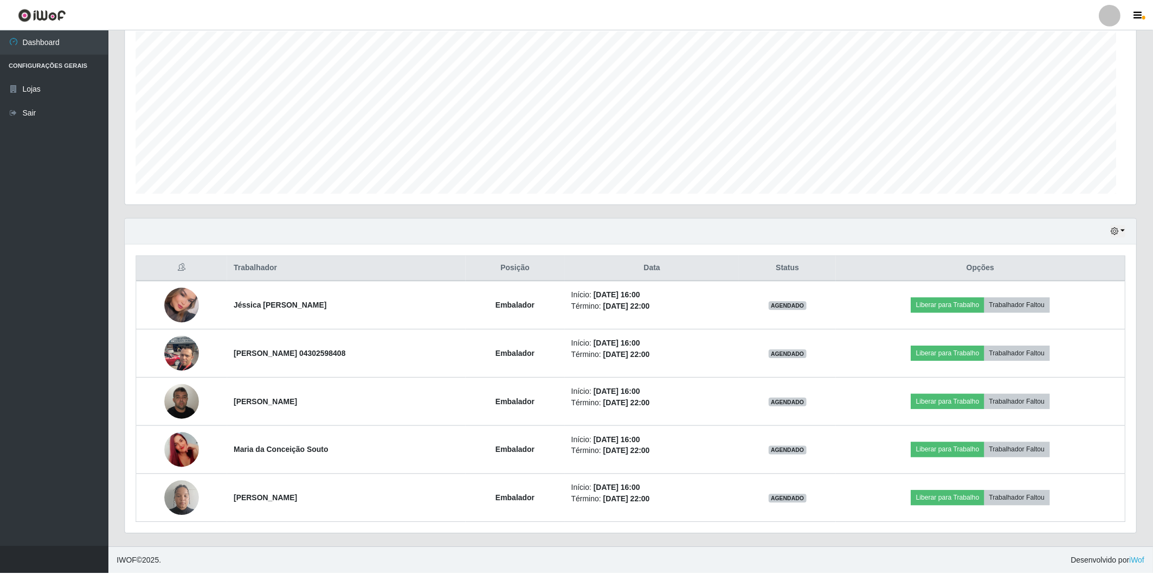
scroll to position [224, 1011]
click at [179, 400] on img at bounding box center [182, 401] width 35 height 46
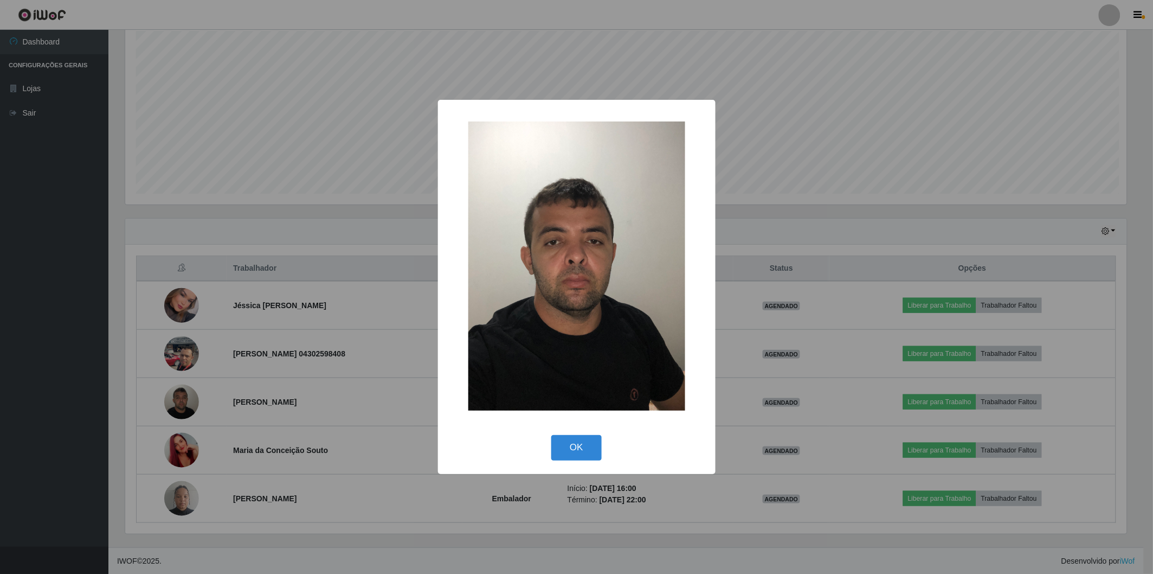
scroll to position [224, 1004]
click at [179, 446] on div "× OK Cancel" at bounding box center [578, 287] width 1156 height 574
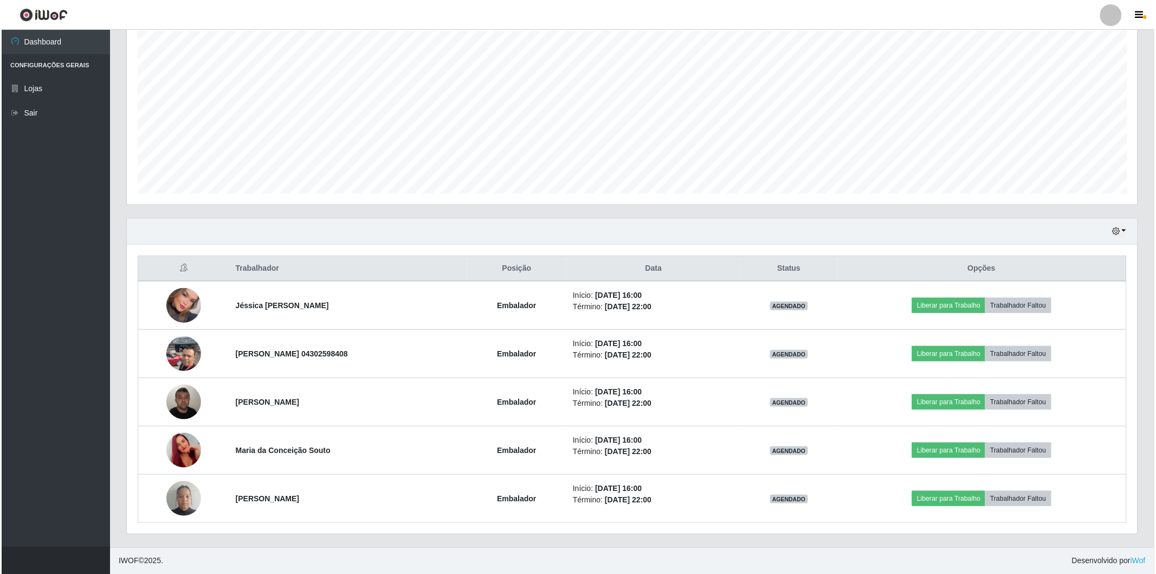
scroll to position [224, 1011]
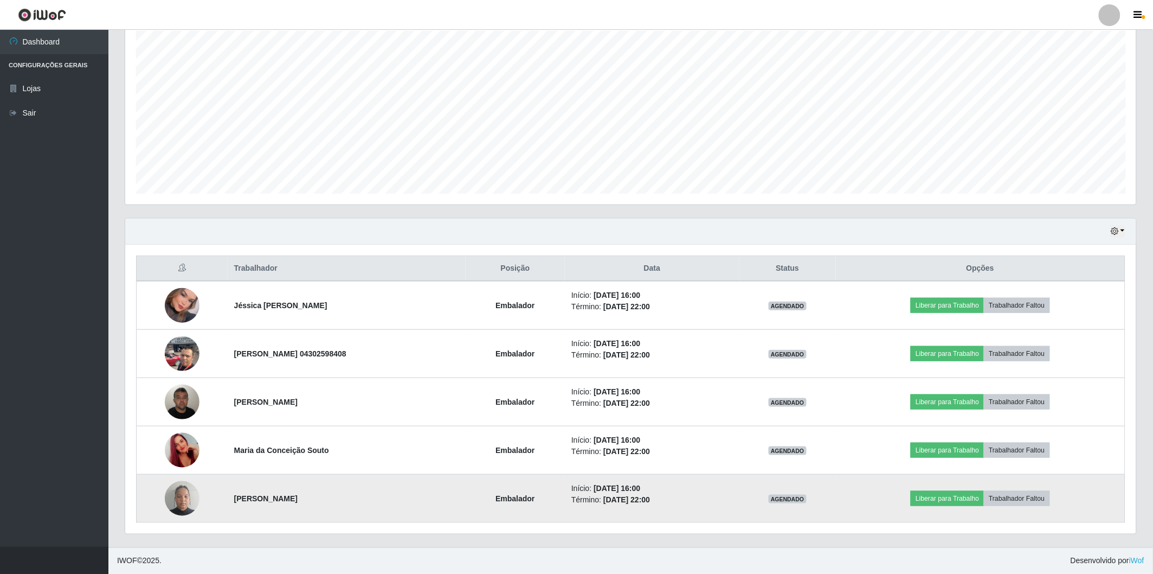
click at [185, 492] on img at bounding box center [182, 498] width 35 height 46
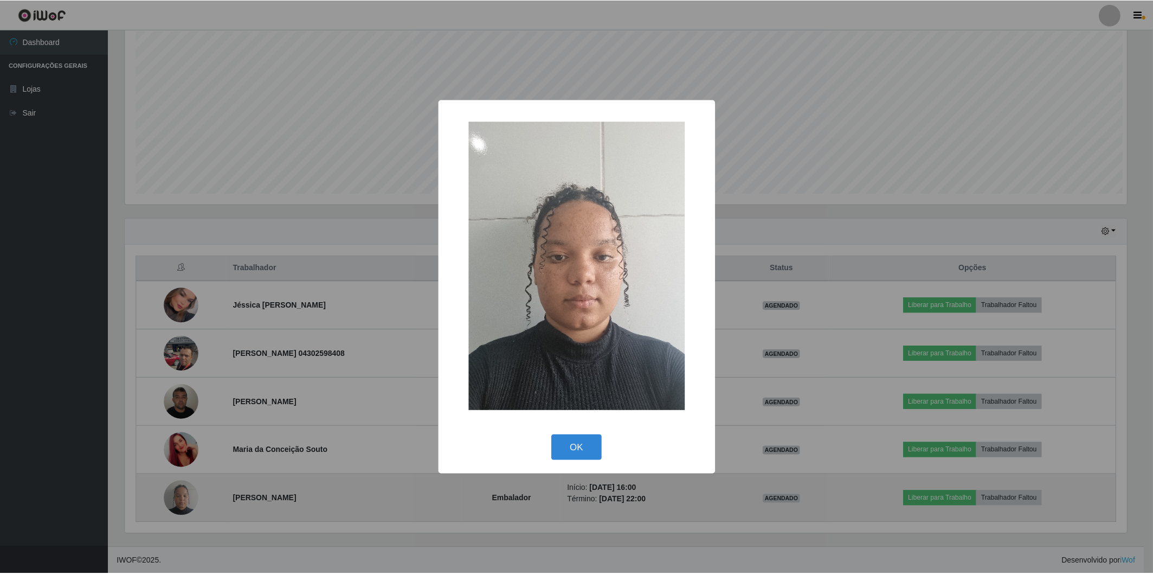
scroll to position [224, 1004]
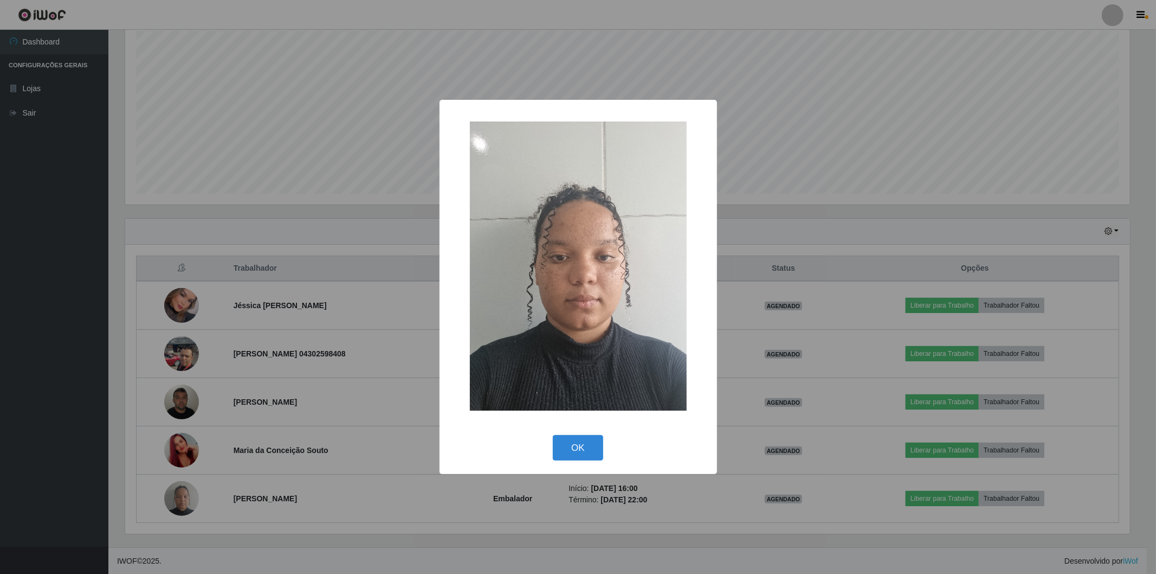
click at [280, 315] on div "× OK Cancel" at bounding box center [578, 287] width 1156 height 574
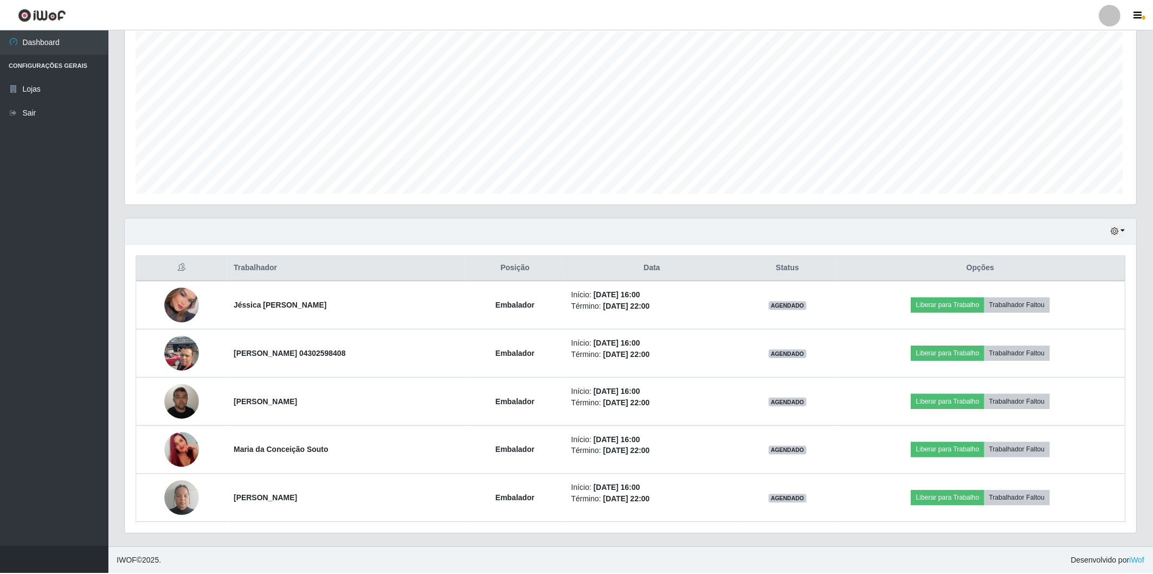
scroll to position [224, 1011]
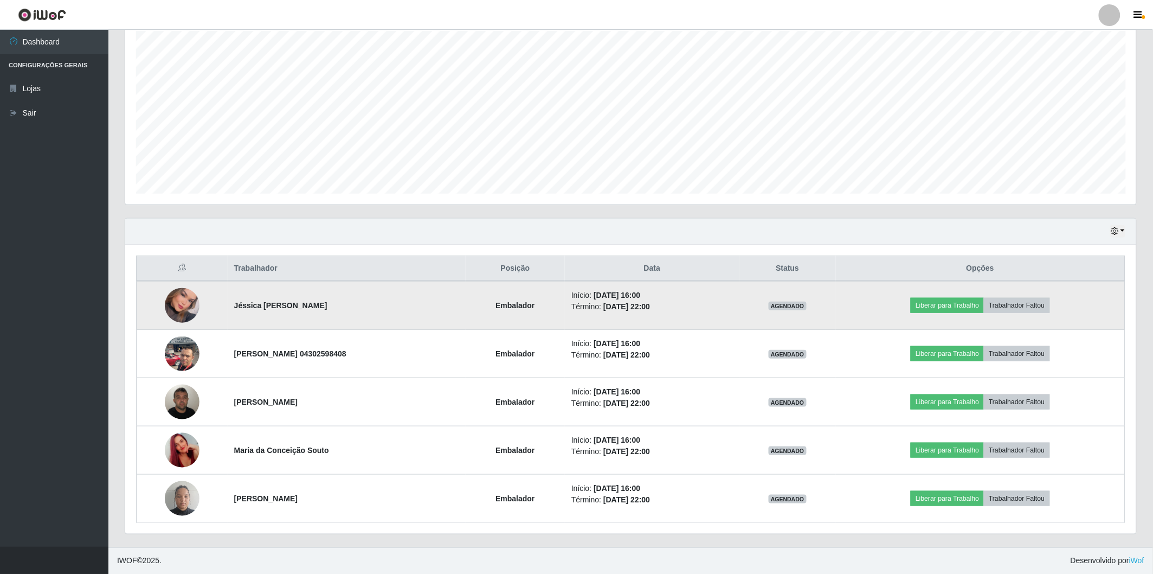
click at [175, 299] on img at bounding box center [182, 305] width 35 height 49
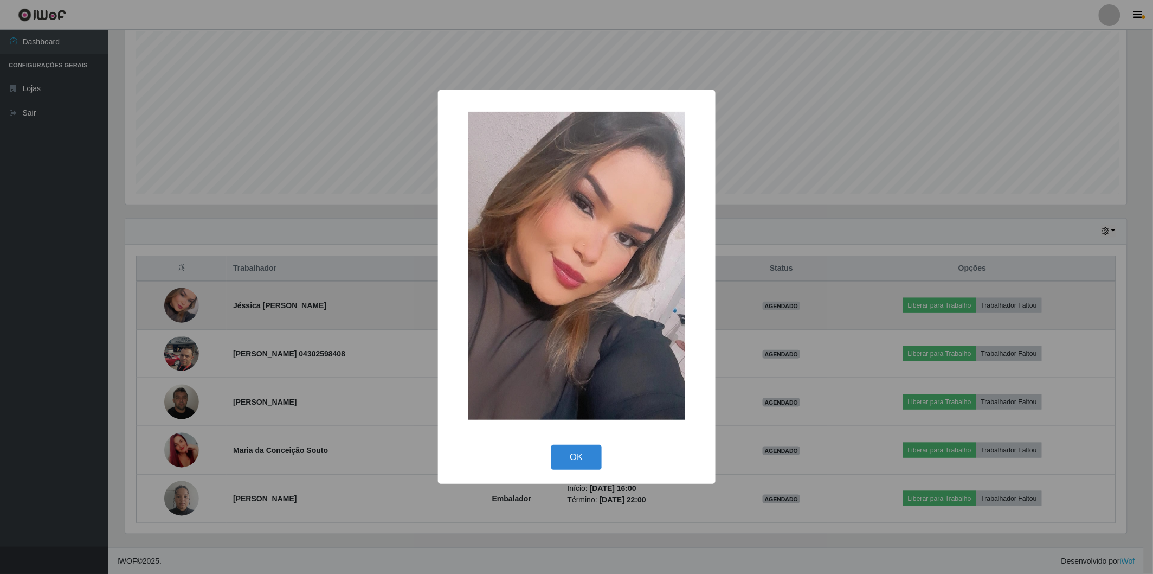
scroll to position [224, 1004]
click at [175, 299] on div "× OK Cancel" at bounding box center [578, 287] width 1156 height 574
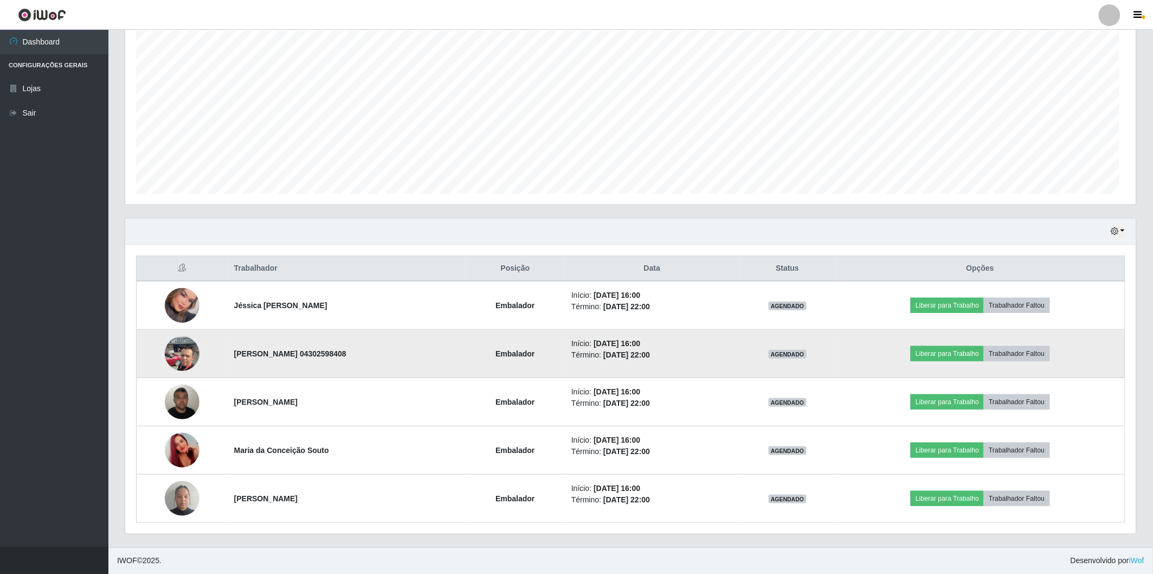
scroll to position [224, 1011]
click at [172, 353] on img at bounding box center [182, 353] width 35 height 46
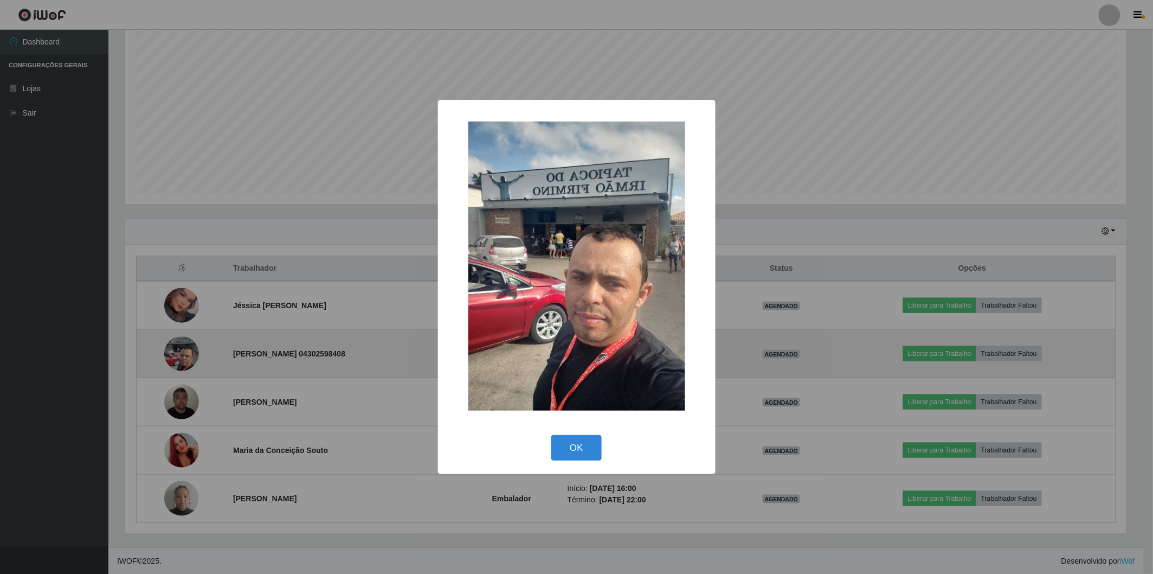
scroll to position [224, 1004]
click at [172, 353] on div "× OK Cancel" at bounding box center [578, 287] width 1156 height 574
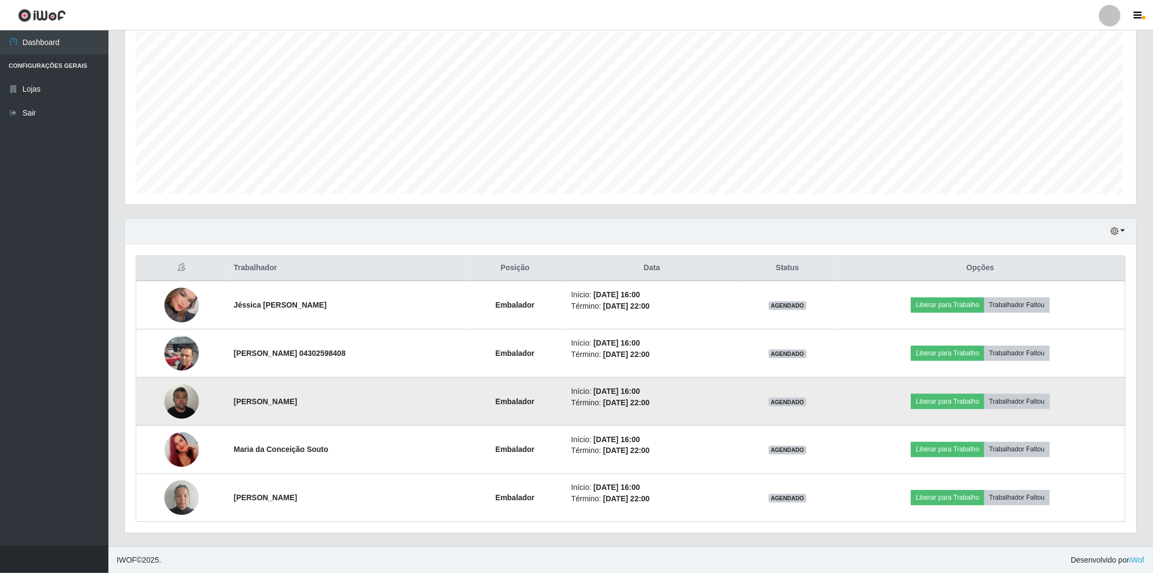
scroll to position [224, 1011]
click at [172, 404] on img at bounding box center [182, 401] width 35 height 46
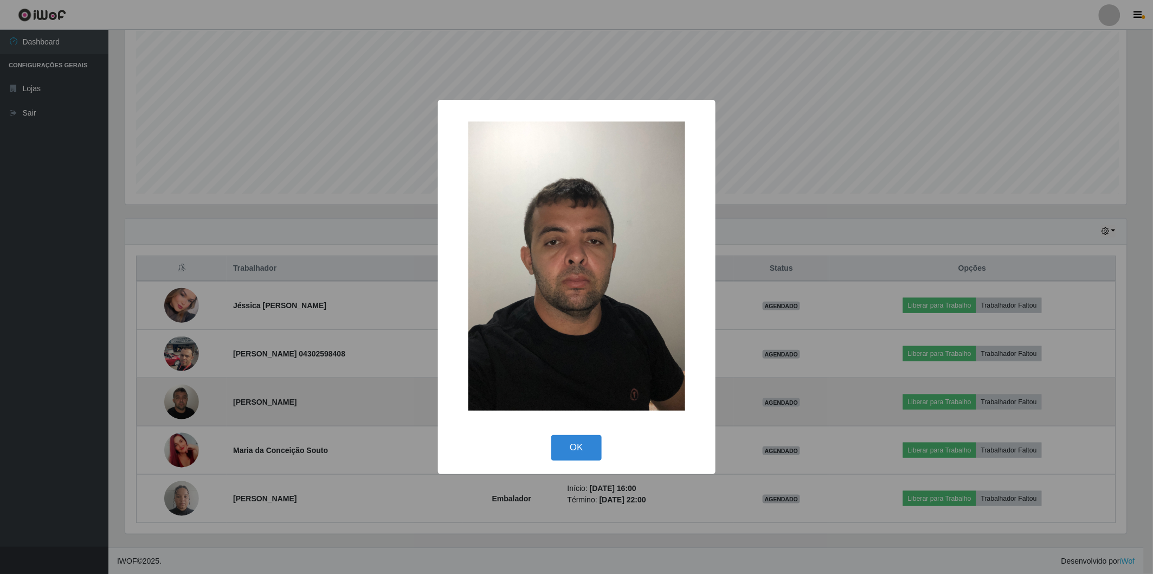
scroll to position [224, 1004]
click at [172, 404] on div "× OK Cancel" at bounding box center [578, 287] width 1156 height 574
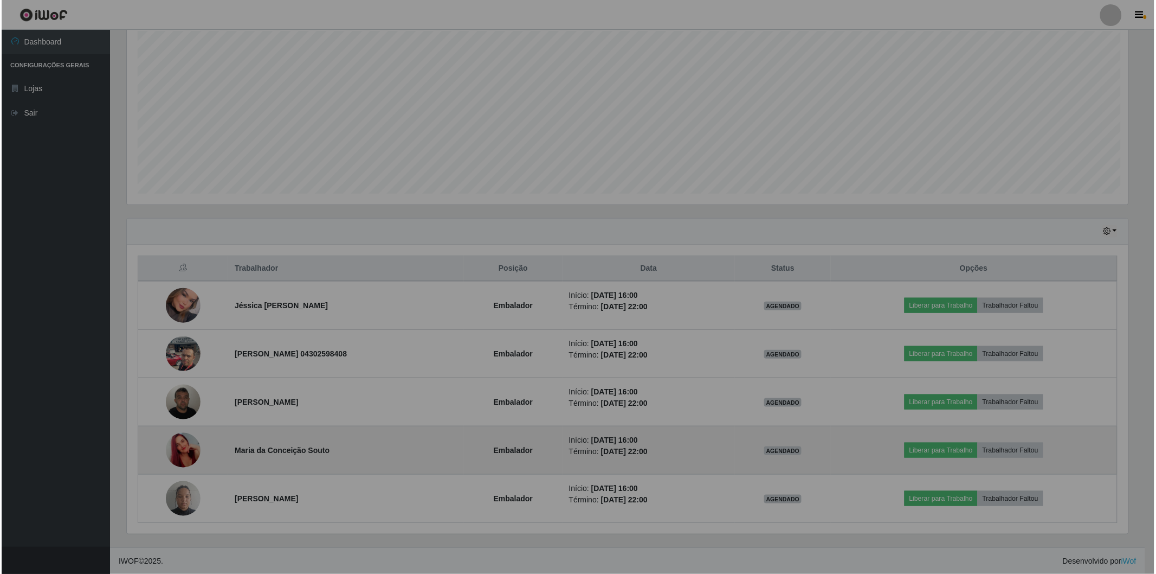
scroll to position [224, 1011]
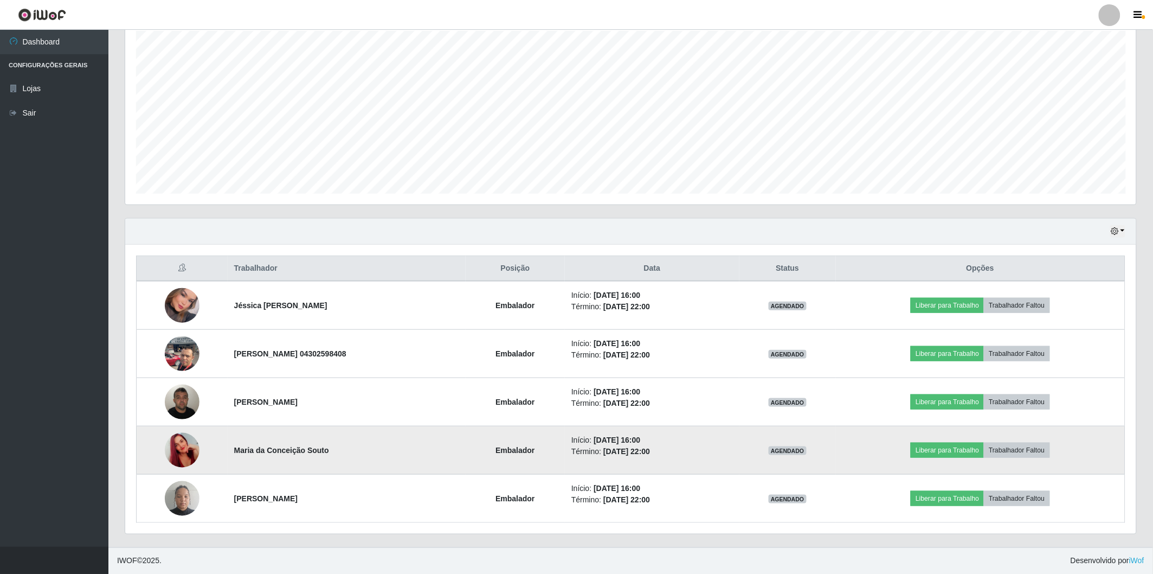
click at [166, 445] on img at bounding box center [182, 450] width 35 height 62
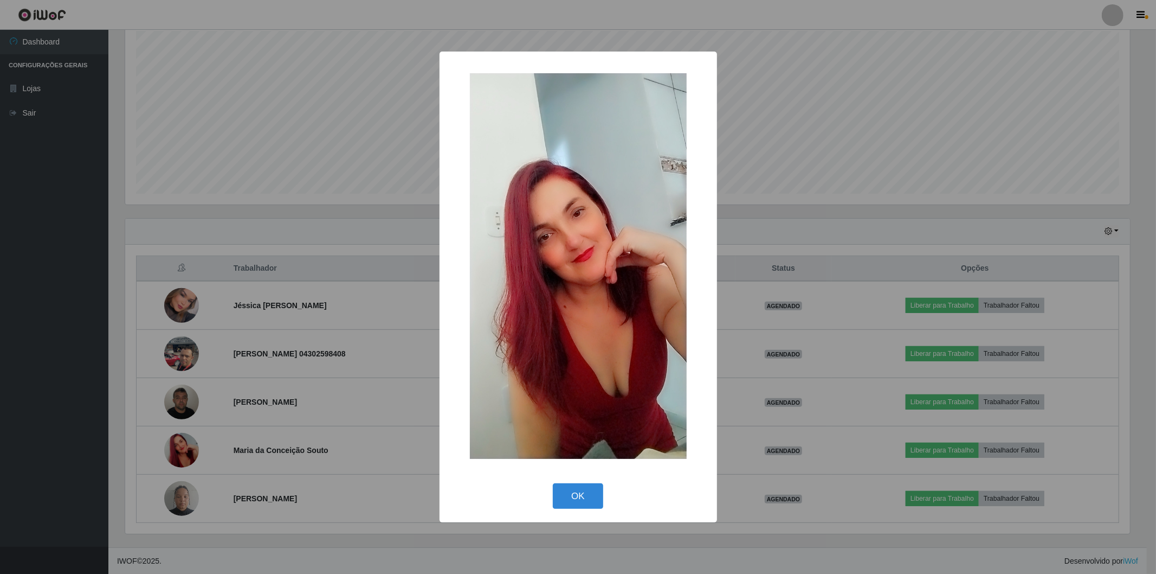
click at [166, 445] on div "× OK Cancel" at bounding box center [578, 287] width 1156 height 574
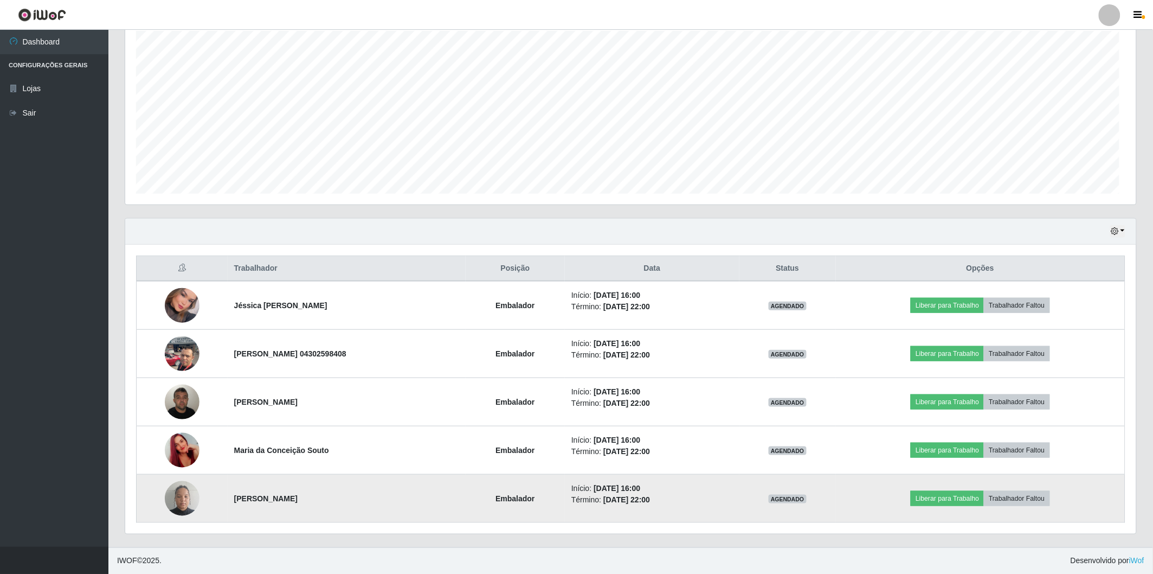
scroll to position [224, 1011]
click at [173, 488] on img at bounding box center [182, 498] width 35 height 46
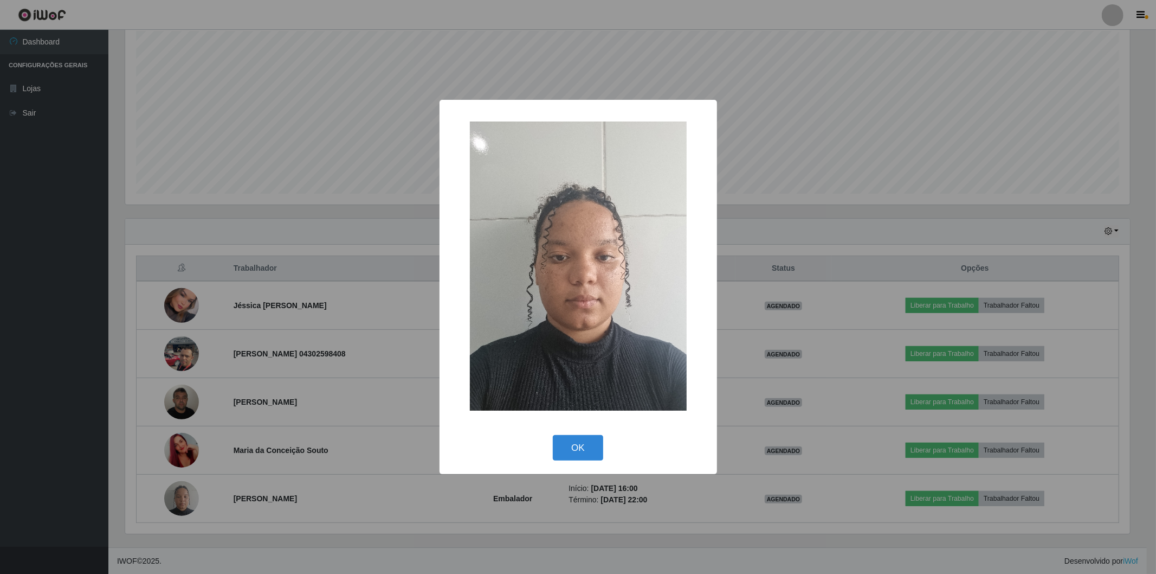
click at [174, 488] on div "× OK Cancel" at bounding box center [578, 287] width 1156 height 574
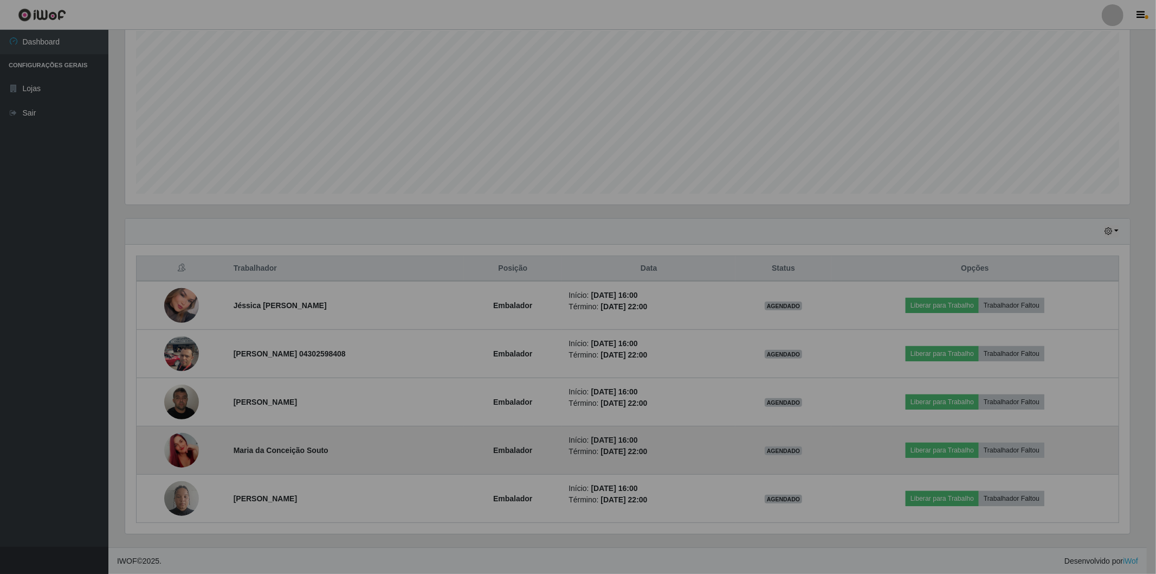
scroll to position [224, 1011]
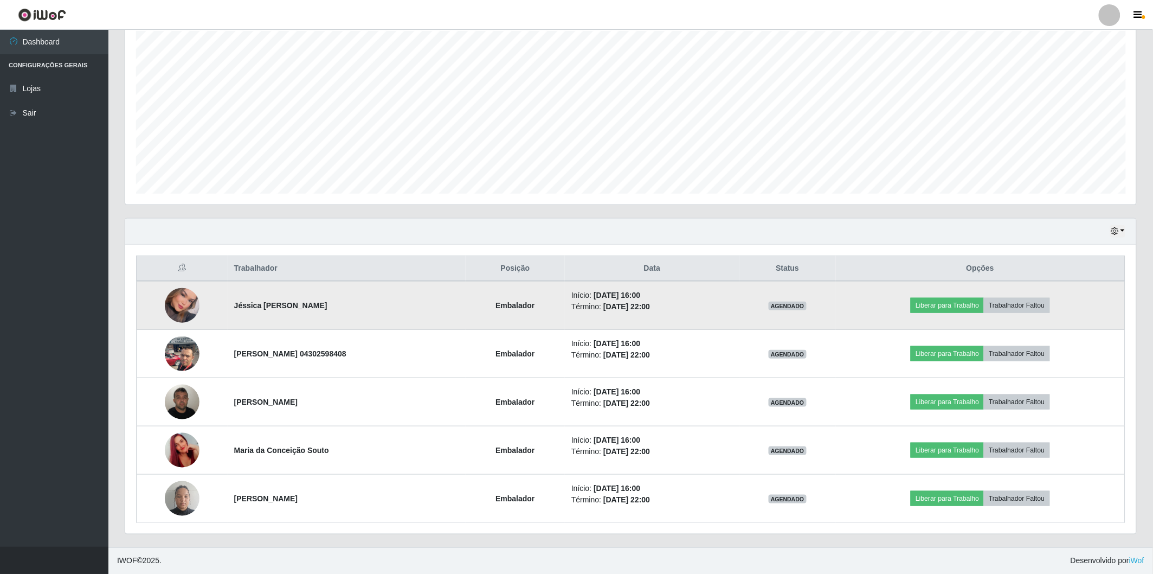
click at [174, 296] on img at bounding box center [182, 305] width 35 height 49
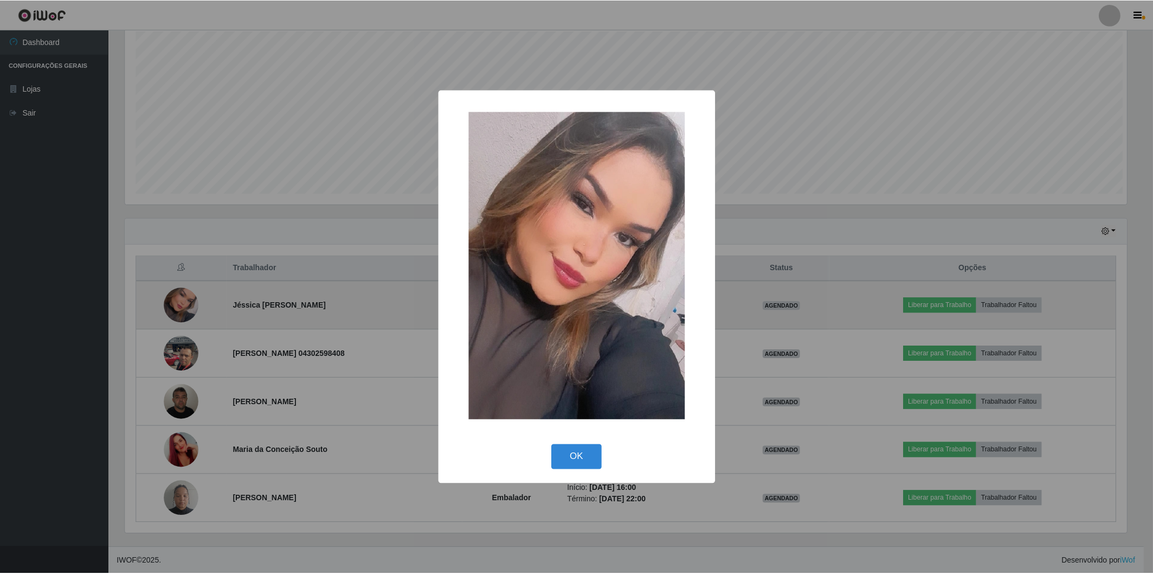
scroll to position [224, 1004]
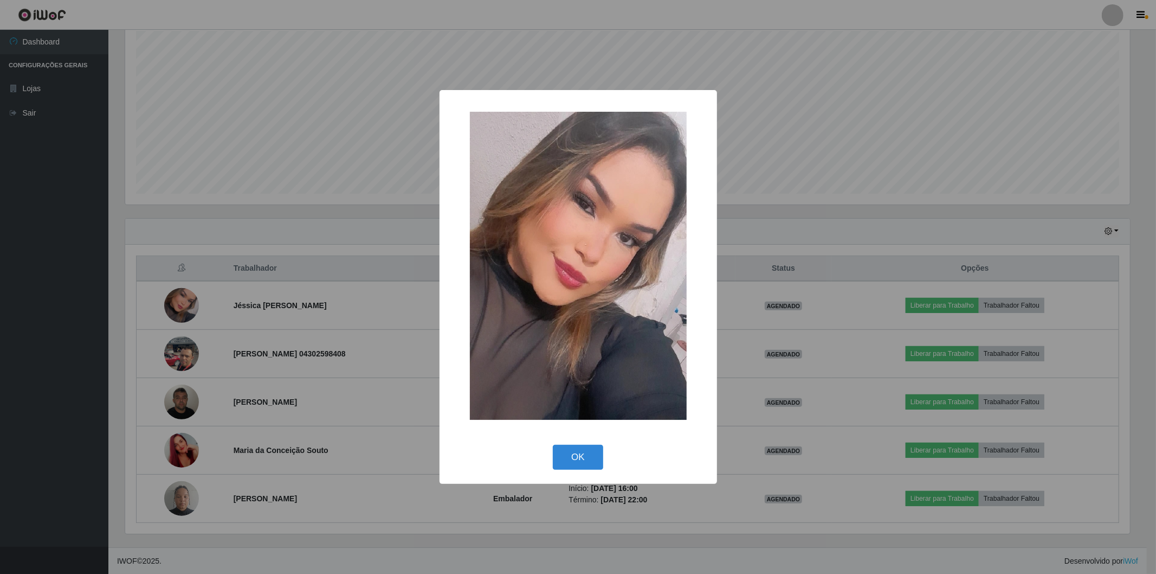
drag, startPoint x: 0, startPoint y: 330, endPoint x: 8, endPoint y: 335, distance: 9.3
click at [7, 334] on div "× OK Cancel" at bounding box center [578, 287] width 1156 height 574
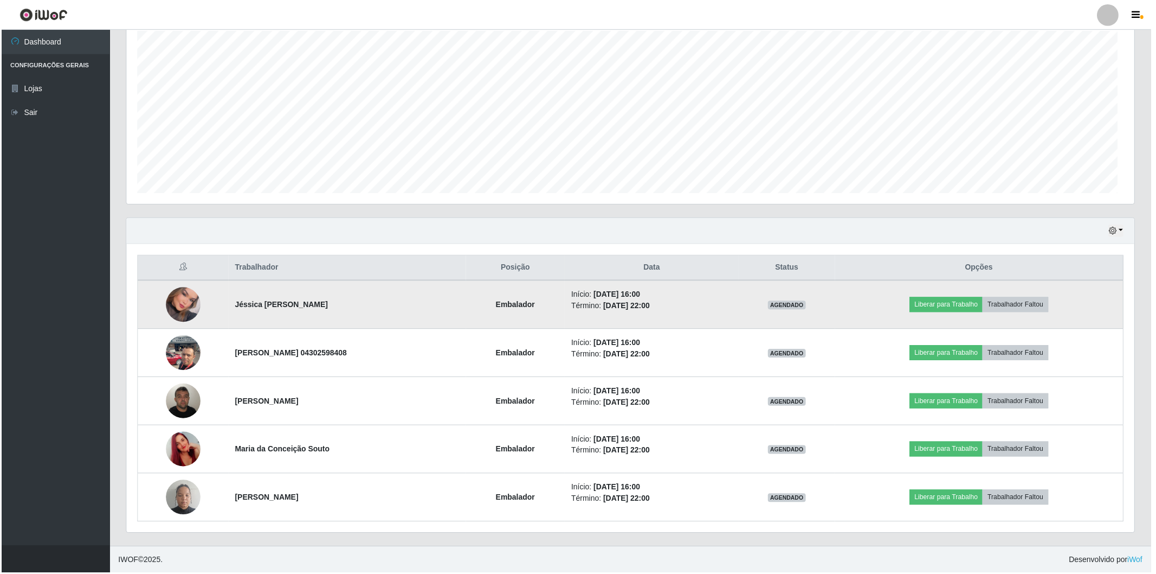
scroll to position [224, 1011]
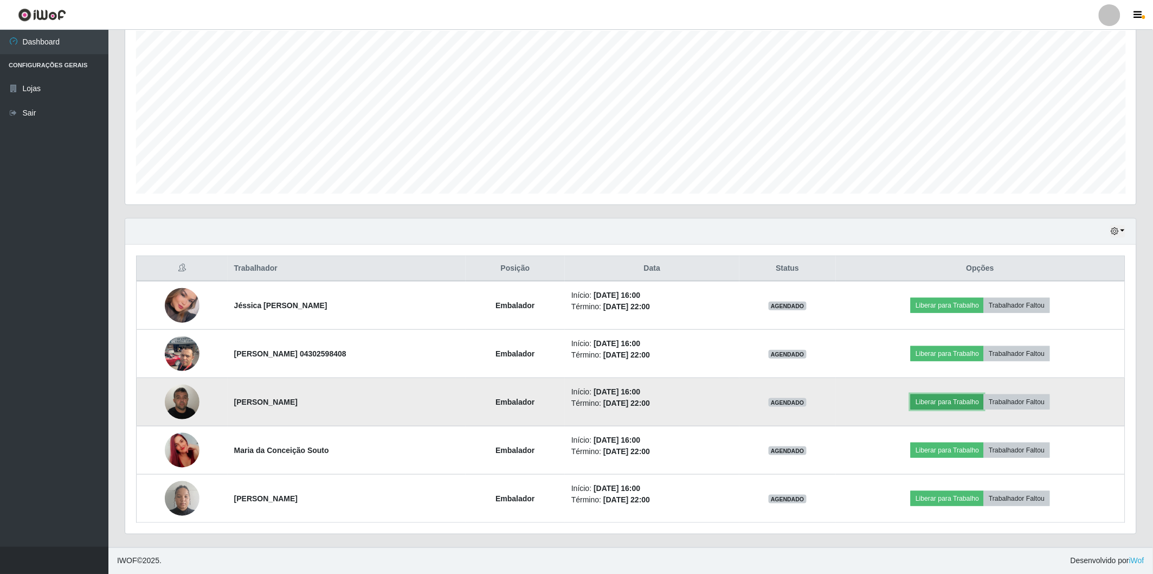
click at [931, 402] on button "Liberar para Trabalho" at bounding box center [947, 401] width 73 height 15
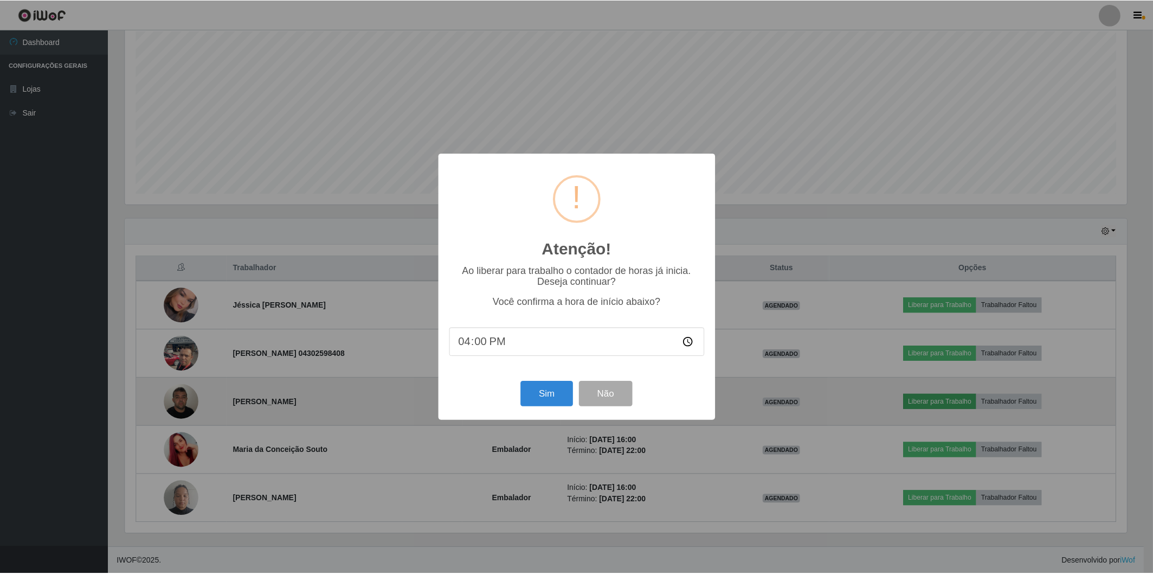
scroll to position [224, 1004]
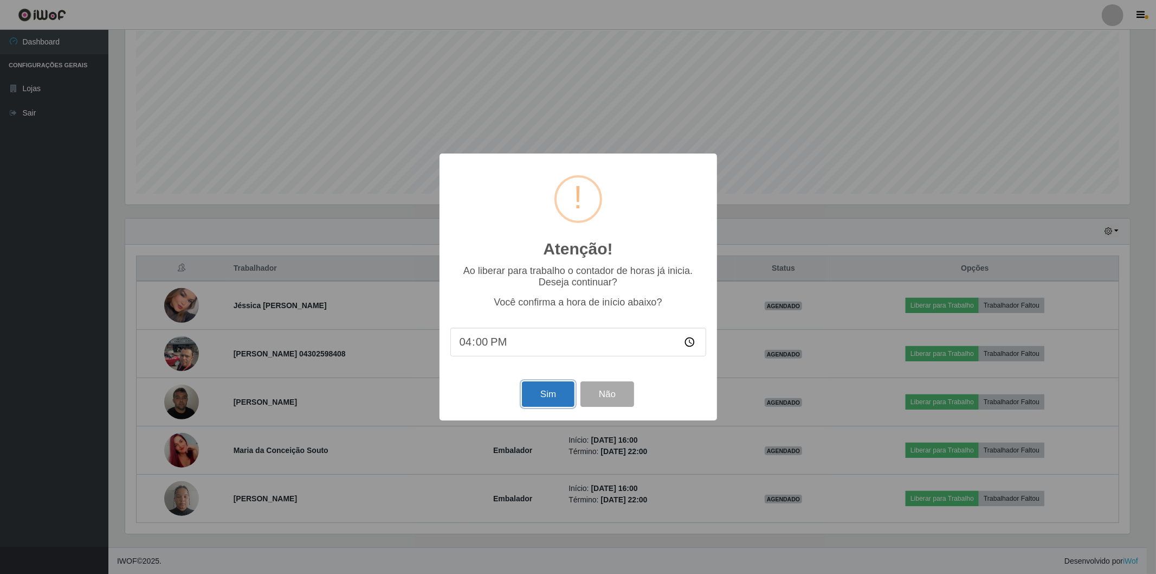
click at [543, 397] on button "Sim" at bounding box center [548, 393] width 53 height 25
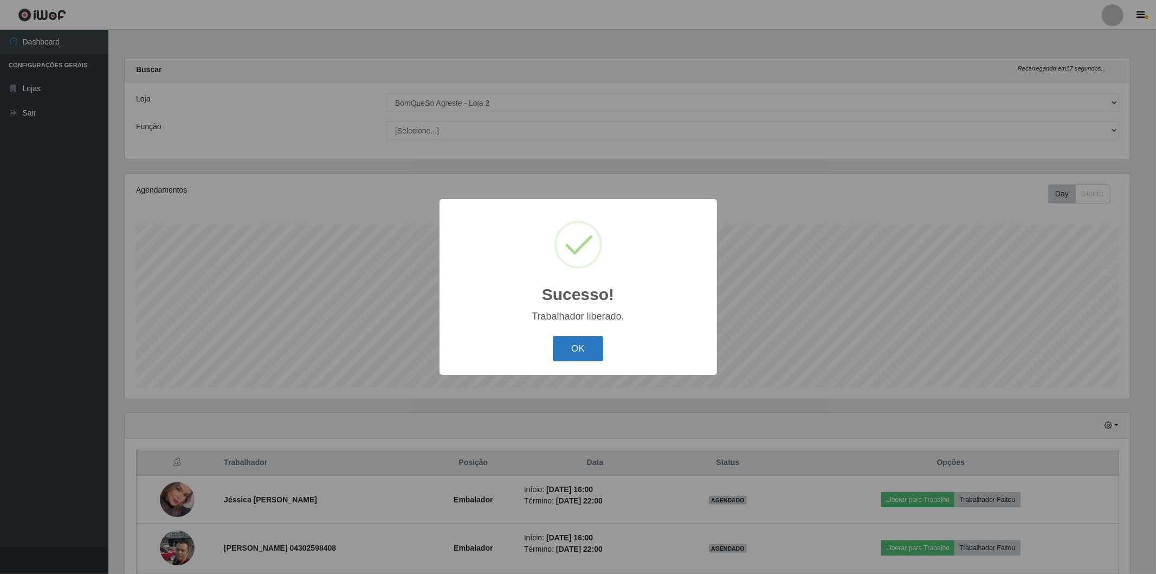
click at [572, 360] on button "OK" at bounding box center [578, 348] width 50 height 25
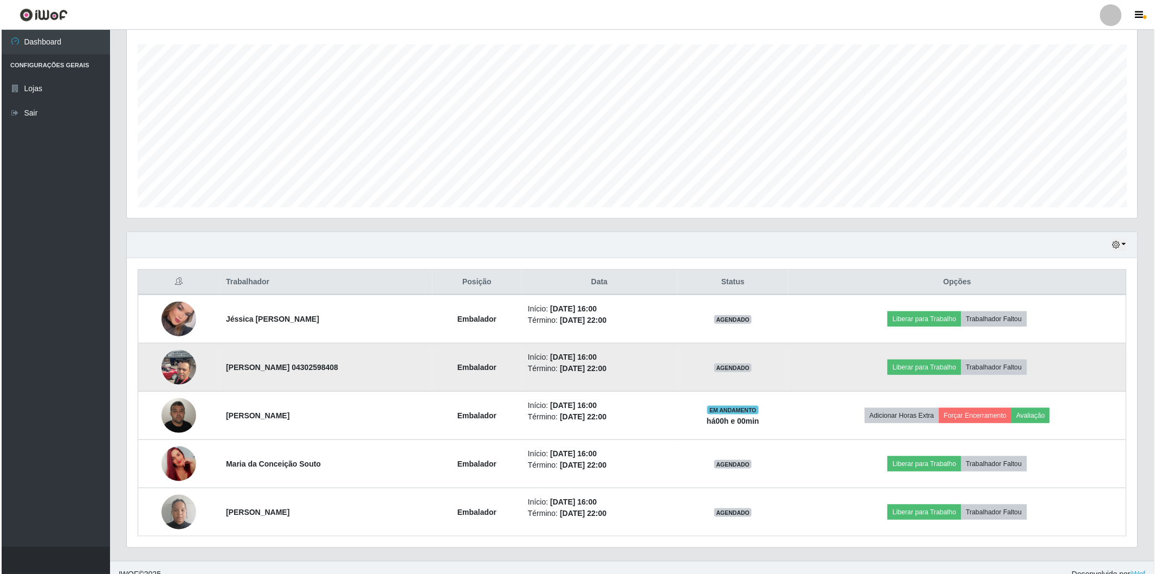
scroll to position [194, 0]
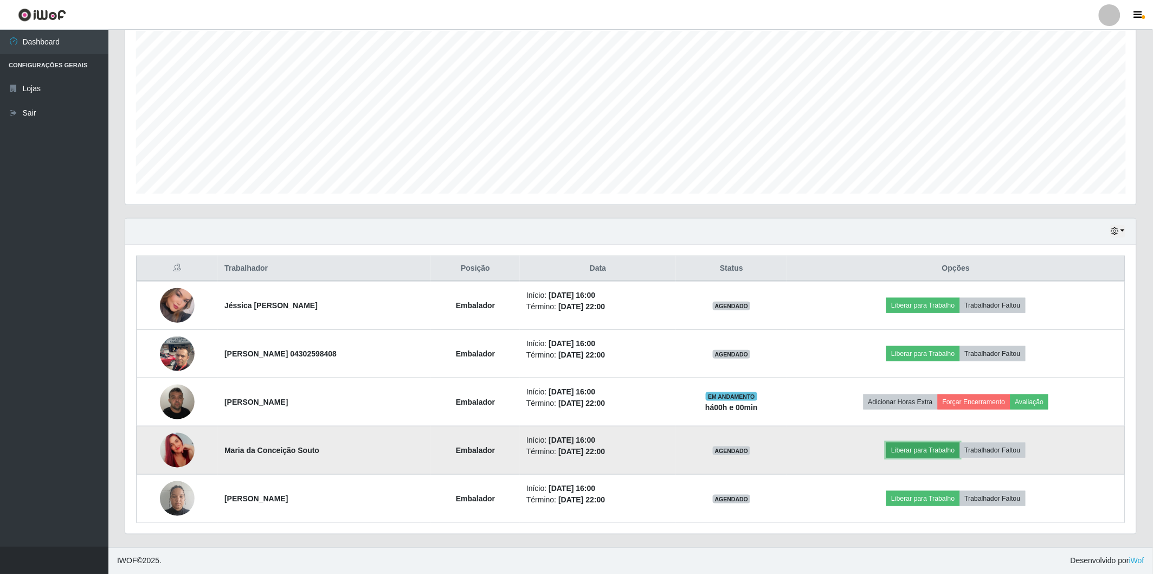
click at [942, 453] on button "Liberar para Trabalho" at bounding box center [922, 449] width 73 height 15
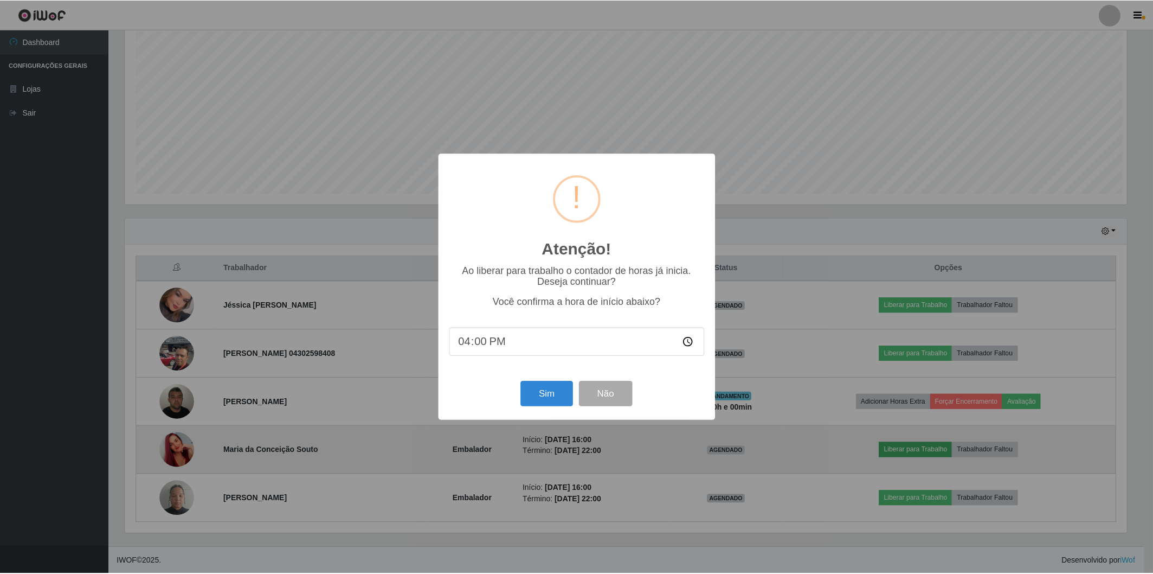
scroll to position [224, 1004]
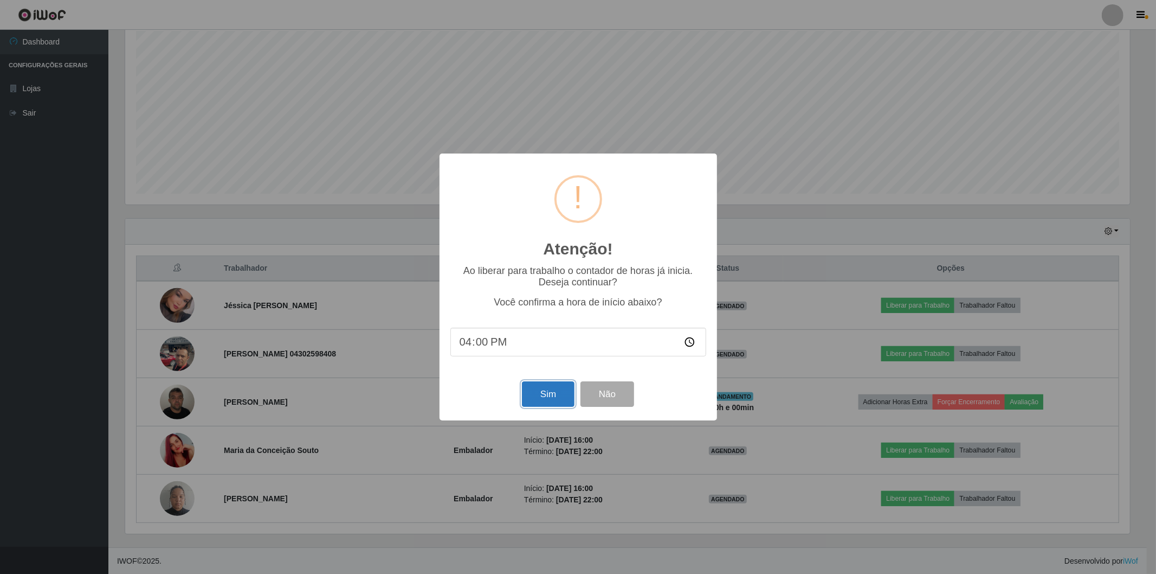
click at [540, 400] on button "Sim" at bounding box center [548, 393] width 53 height 25
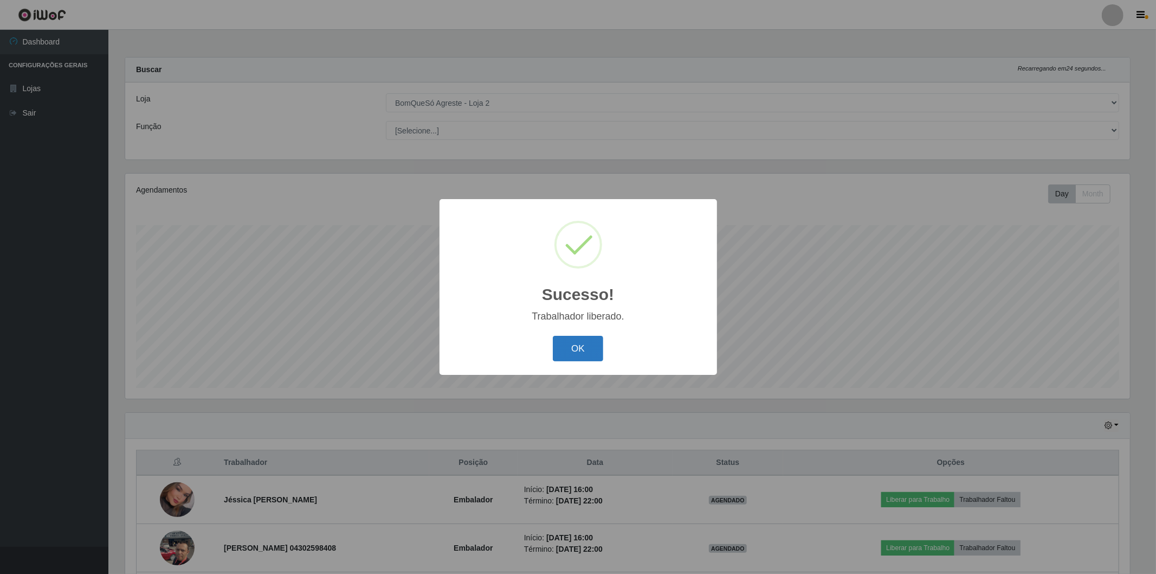
click at [589, 347] on button "OK" at bounding box center [578, 348] width 50 height 25
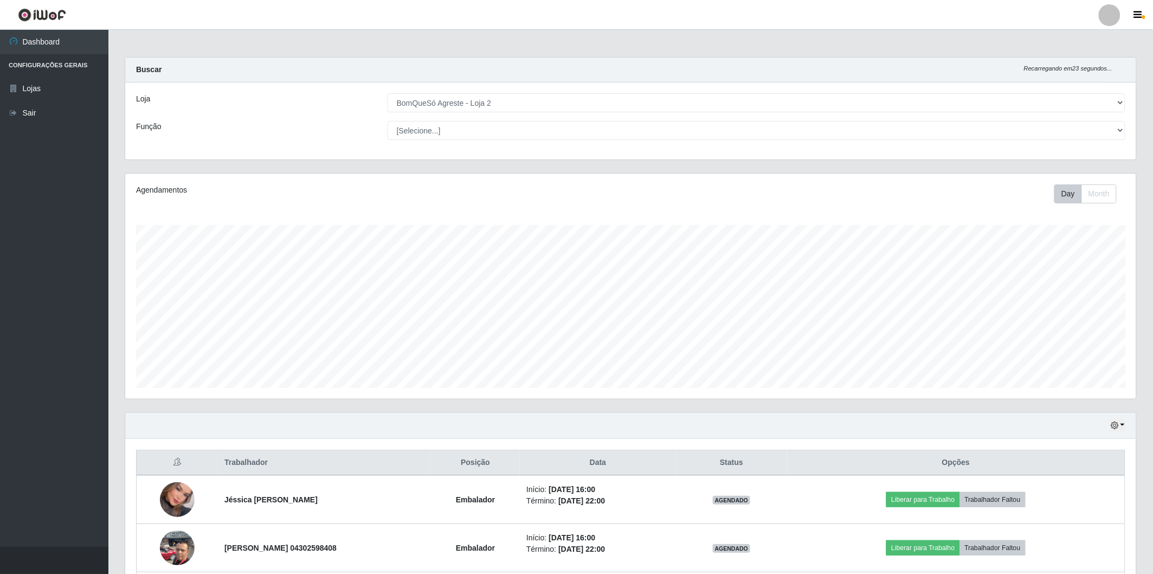
scroll to position [224, 1011]
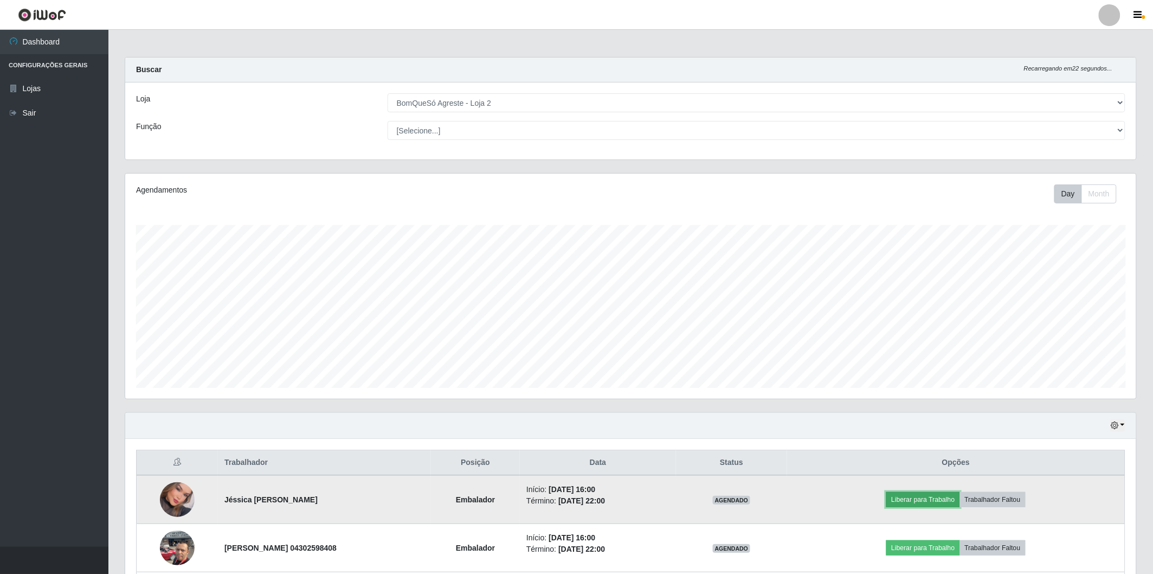
click at [930, 501] on button "Liberar para Trabalho" at bounding box center [922, 499] width 73 height 15
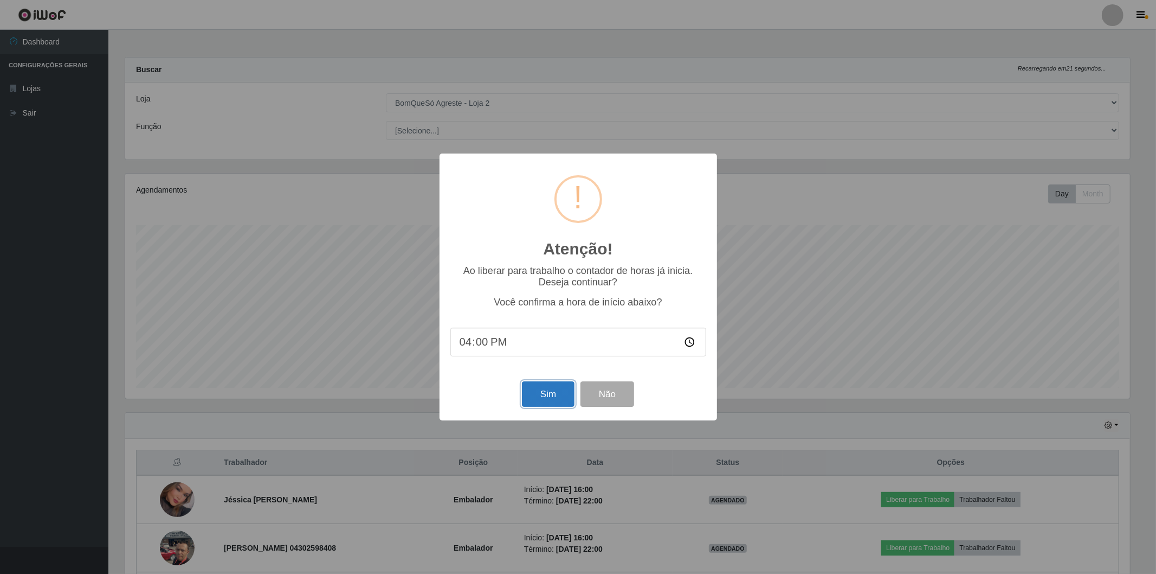
click at [550, 393] on button "Sim" at bounding box center [548, 393] width 53 height 25
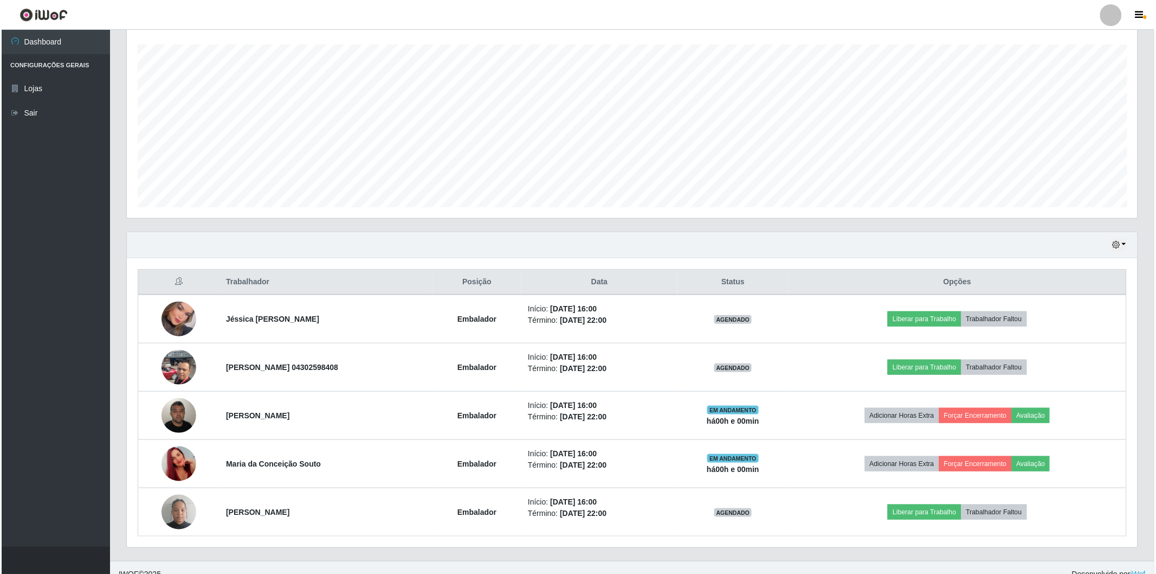
scroll to position [0, 0]
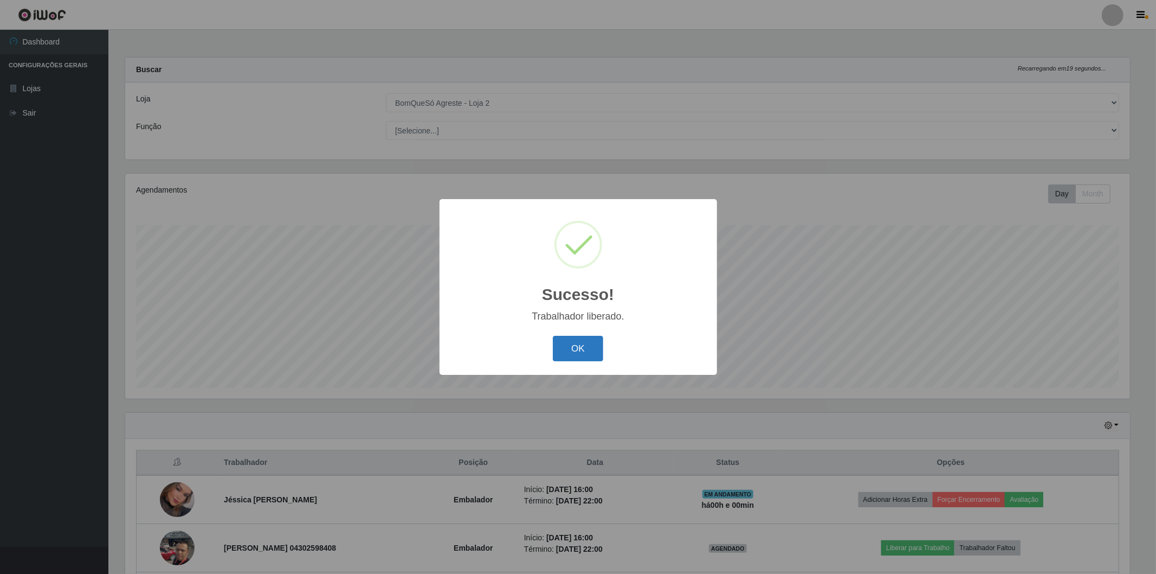
click at [589, 360] on button "OK" at bounding box center [578, 348] width 50 height 25
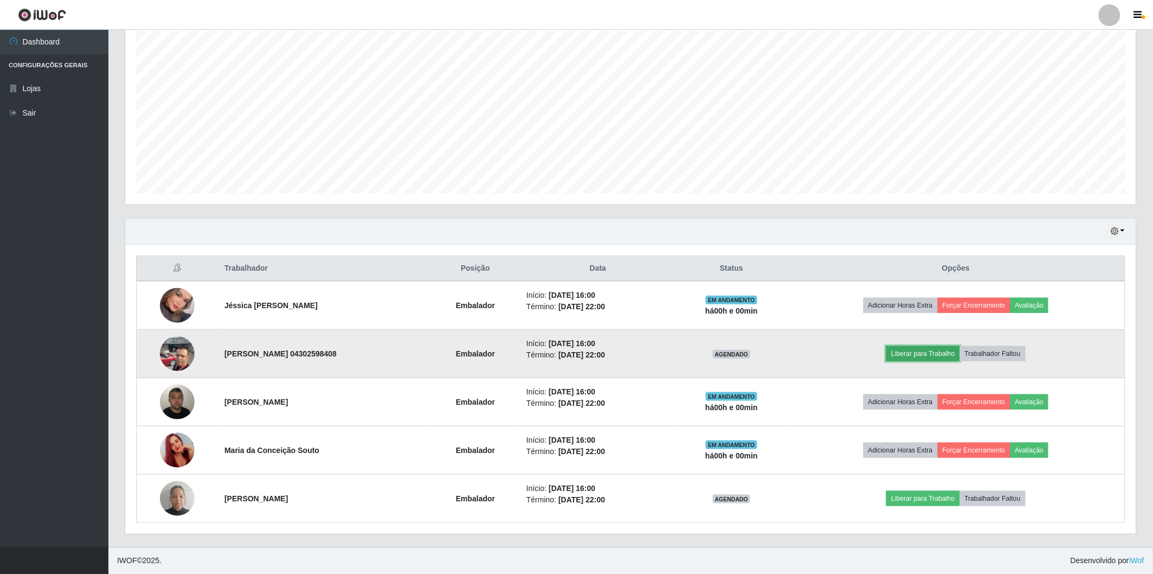
click at [931, 356] on button "Liberar para Trabalho" at bounding box center [922, 353] width 73 height 15
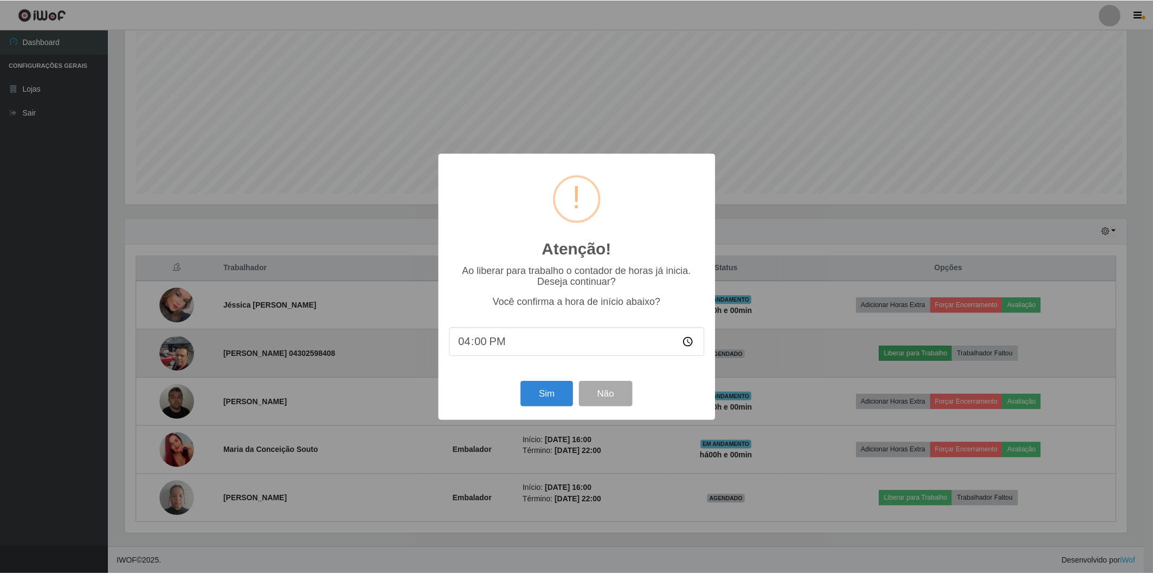
scroll to position [224, 1004]
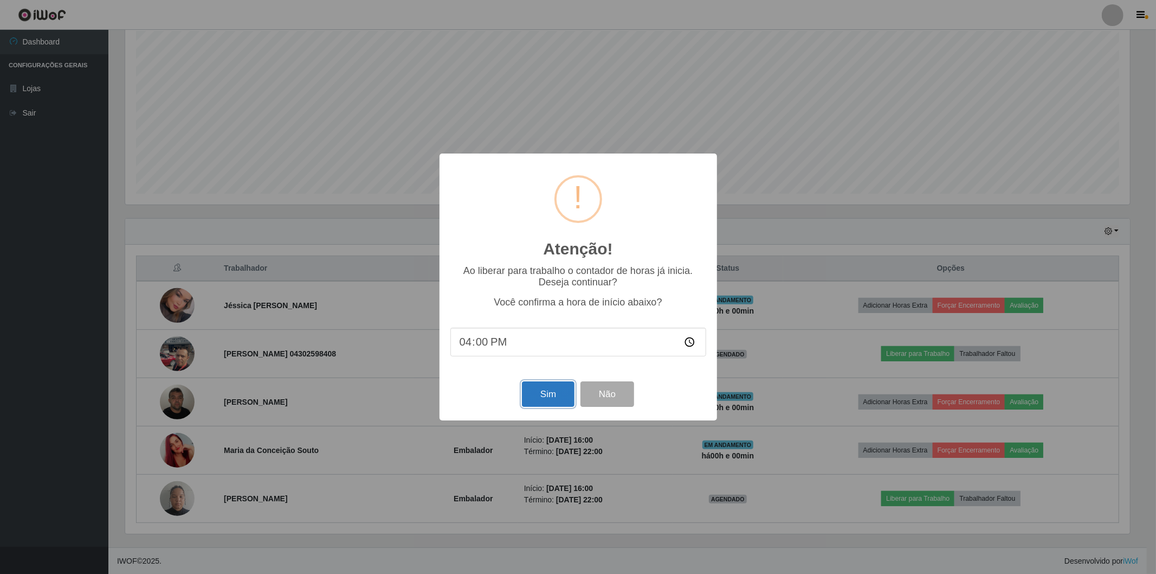
click at [566, 396] on button "Sim" at bounding box center [548, 393] width 53 height 25
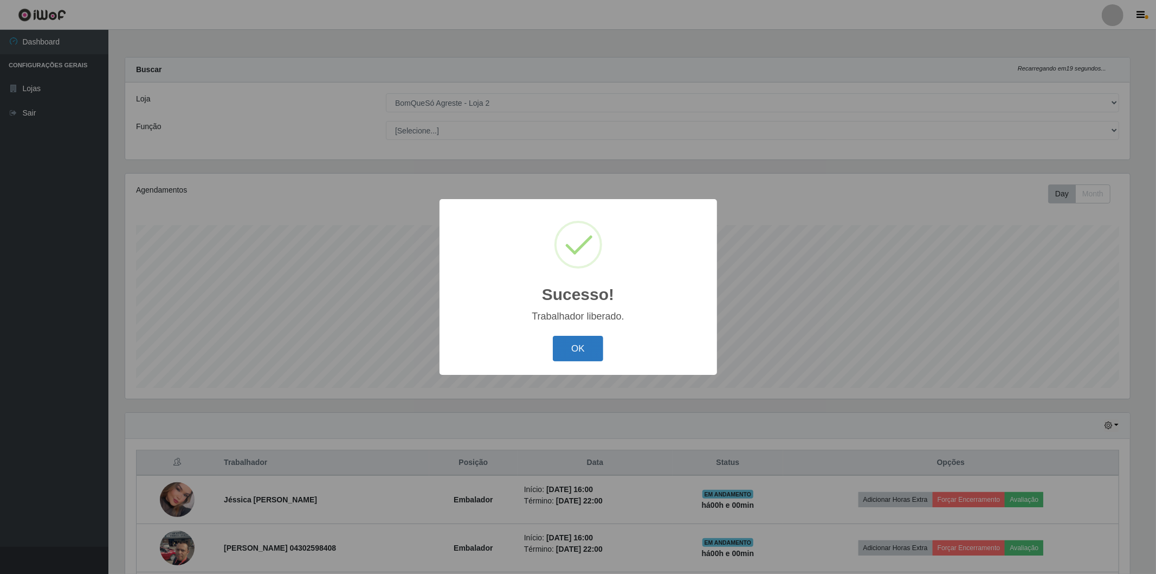
click at [567, 346] on button "OK" at bounding box center [578, 348] width 50 height 25
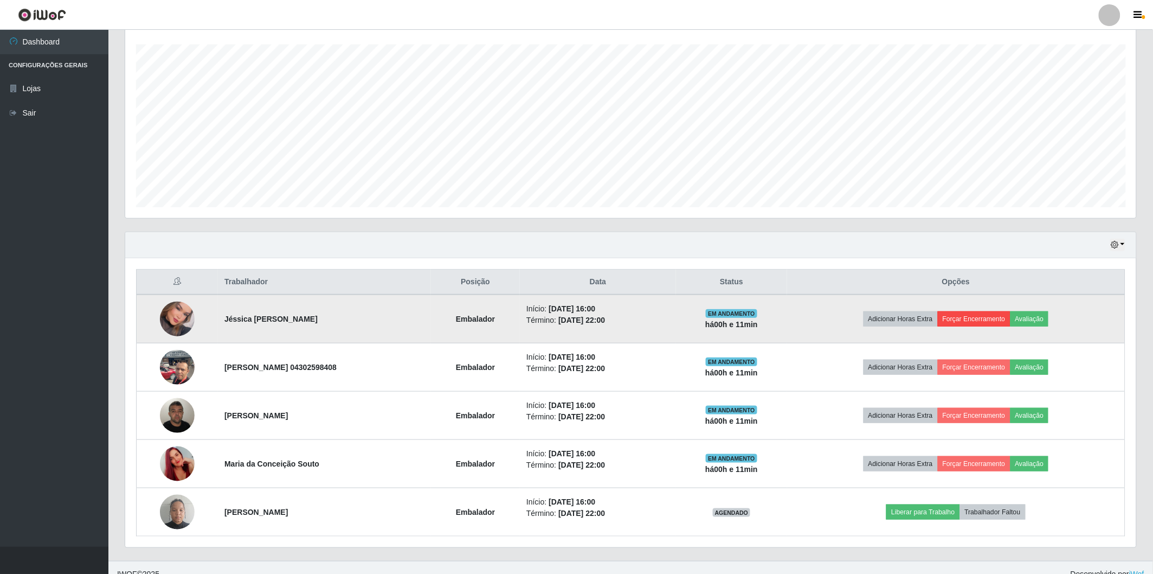
scroll to position [194, 0]
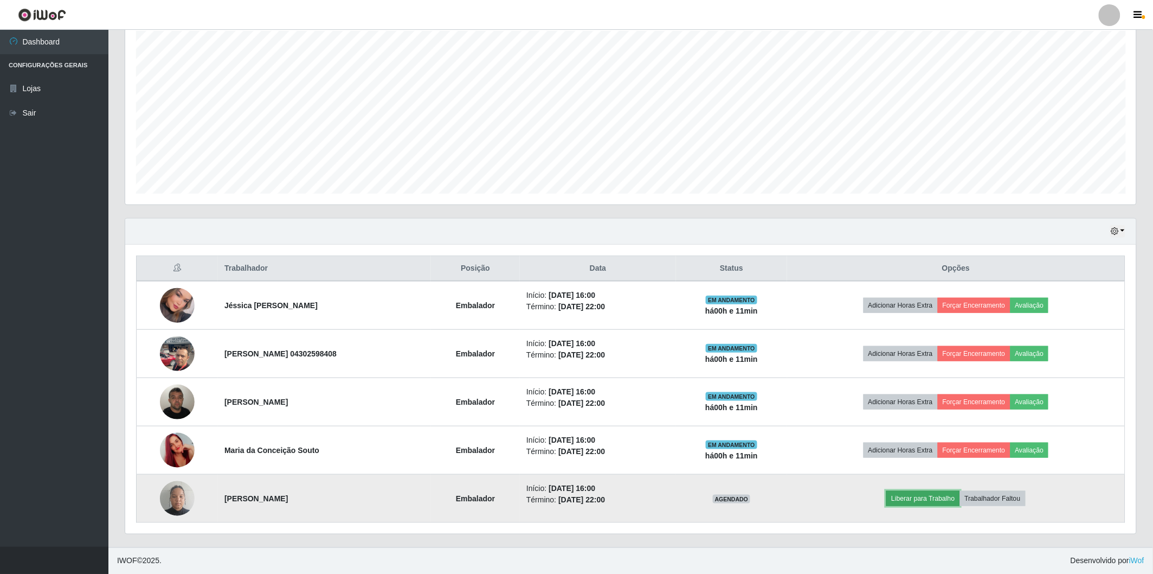
click at [930, 500] on button "Liberar para Trabalho" at bounding box center [922, 498] width 73 height 15
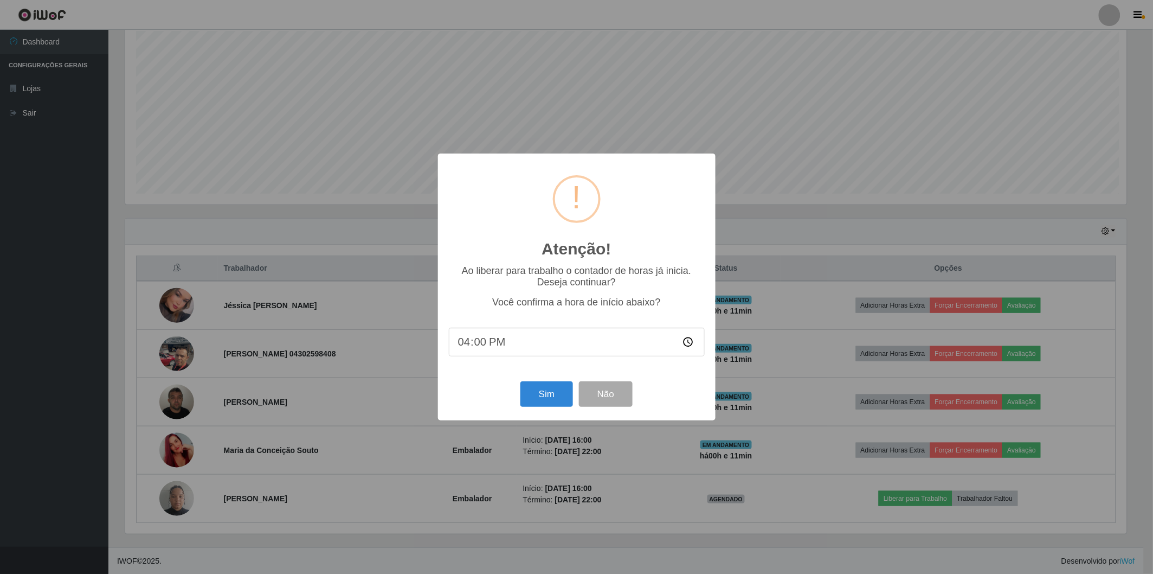
scroll to position [224, 1004]
click at [557, 397] on button "Sim" at bounding box center [548, 393] width 53 height 25
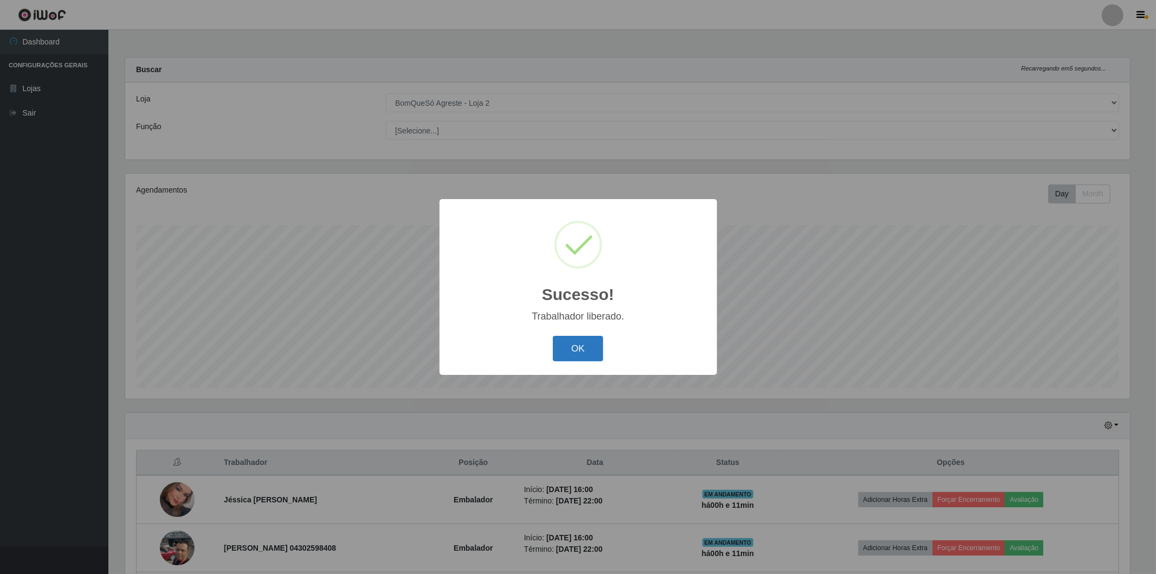
click at [584, 357] on button "OK" at bounding box center [578, 348] width 50 height 25
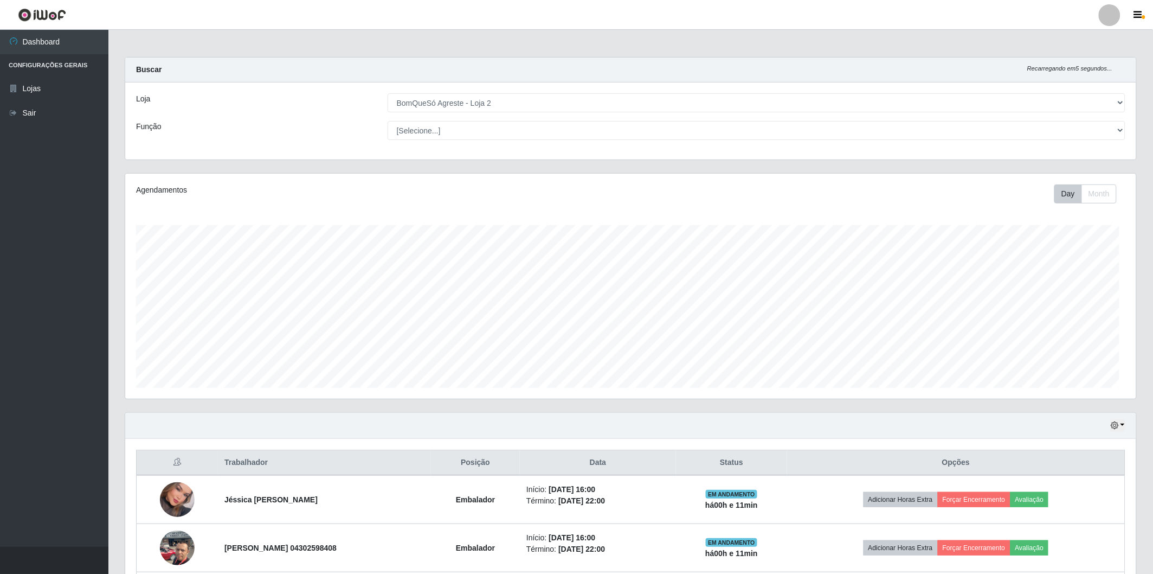
scroll to position [224, 1011]
